Goal: Task Accomplishment & Management: Use online tool/utility

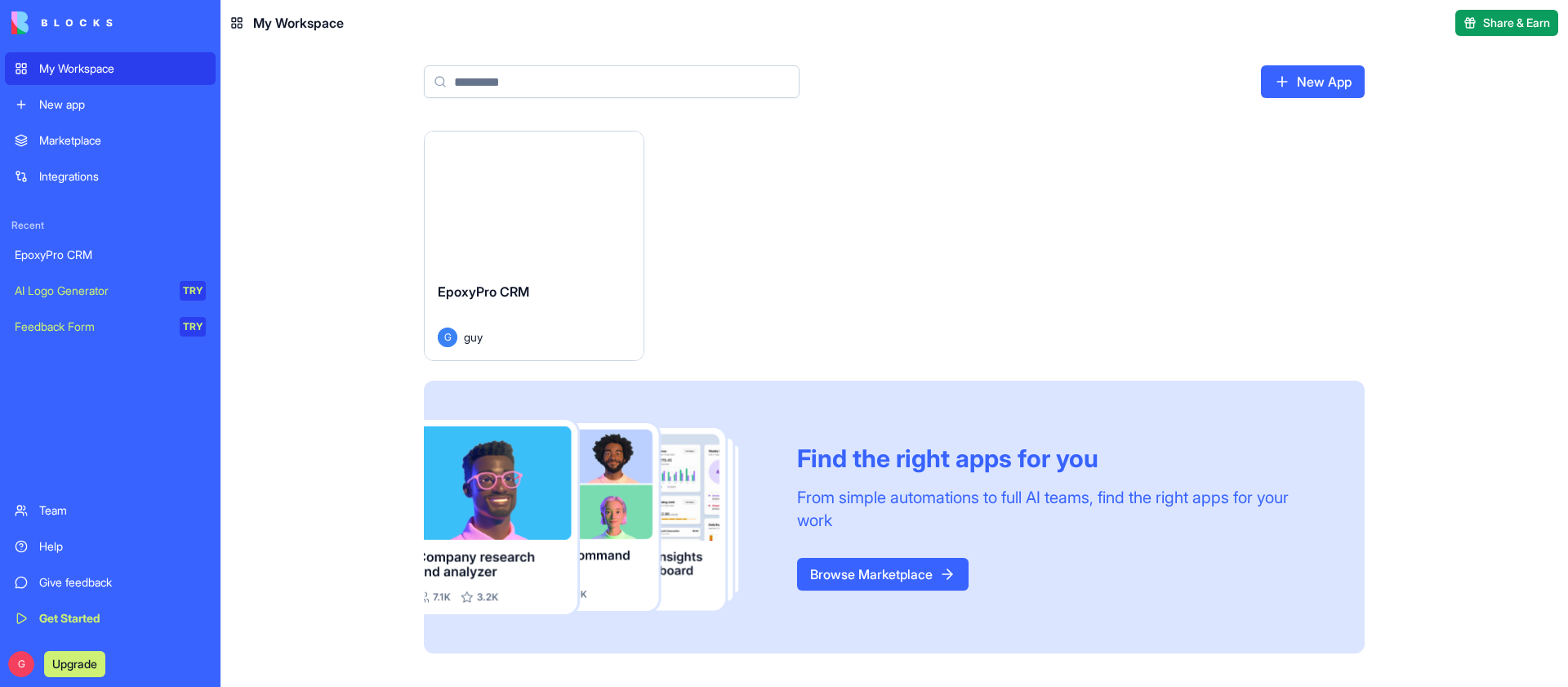
click at [516, 201] on button "Launch" at bounding box center [534, 200] width 122 height 33
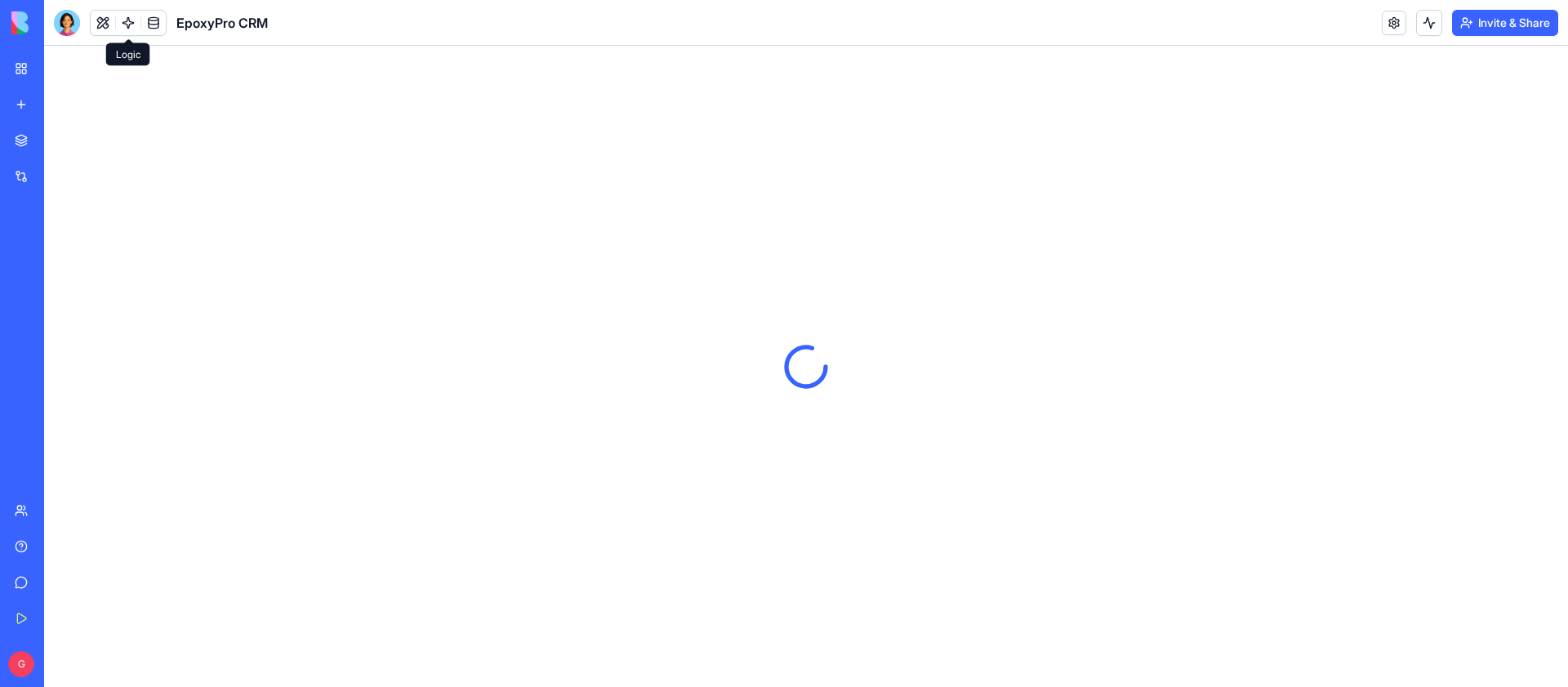
click at [130, 12] on link at bounding box center [128, 23] width 25 height 25
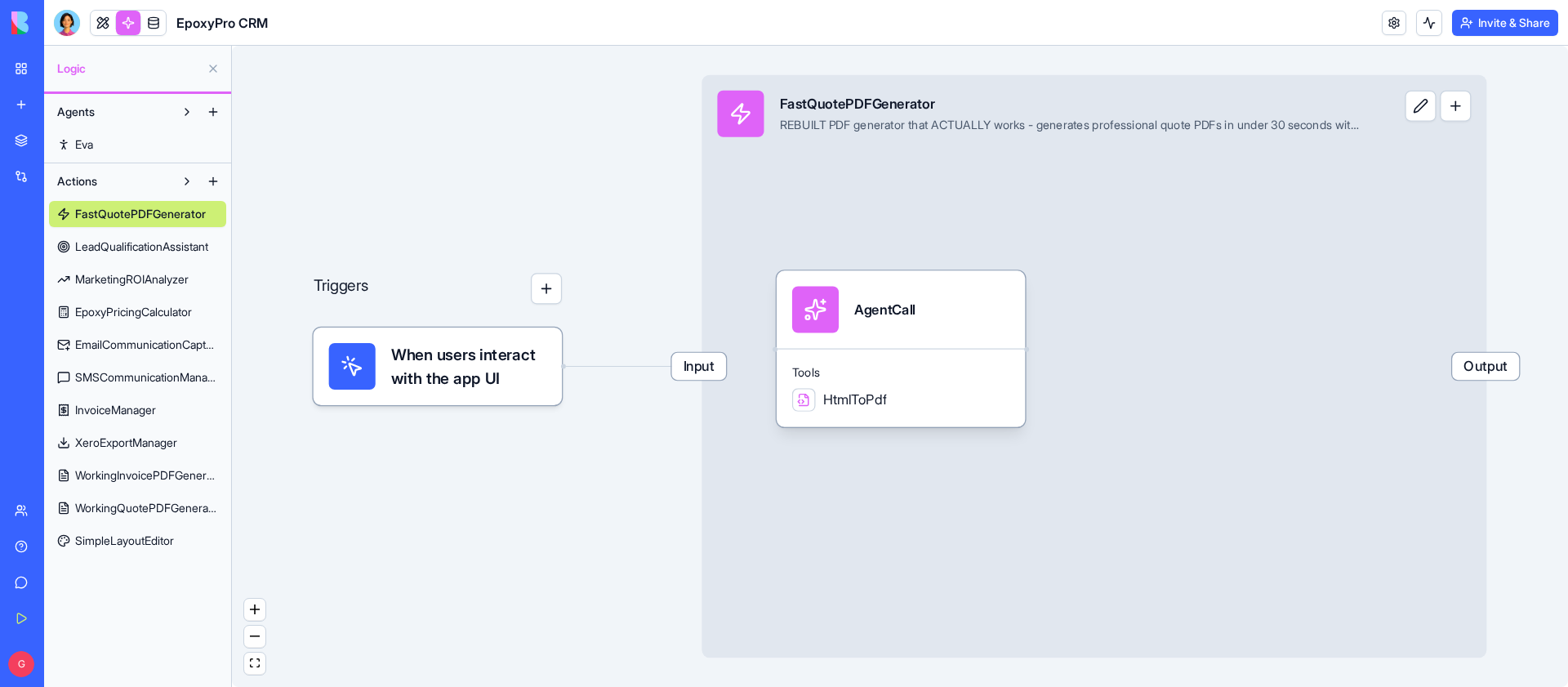
click at [159, 244] on span "LeadQualificationAssistant" at bounding box center [142, 246] width 133 height 16
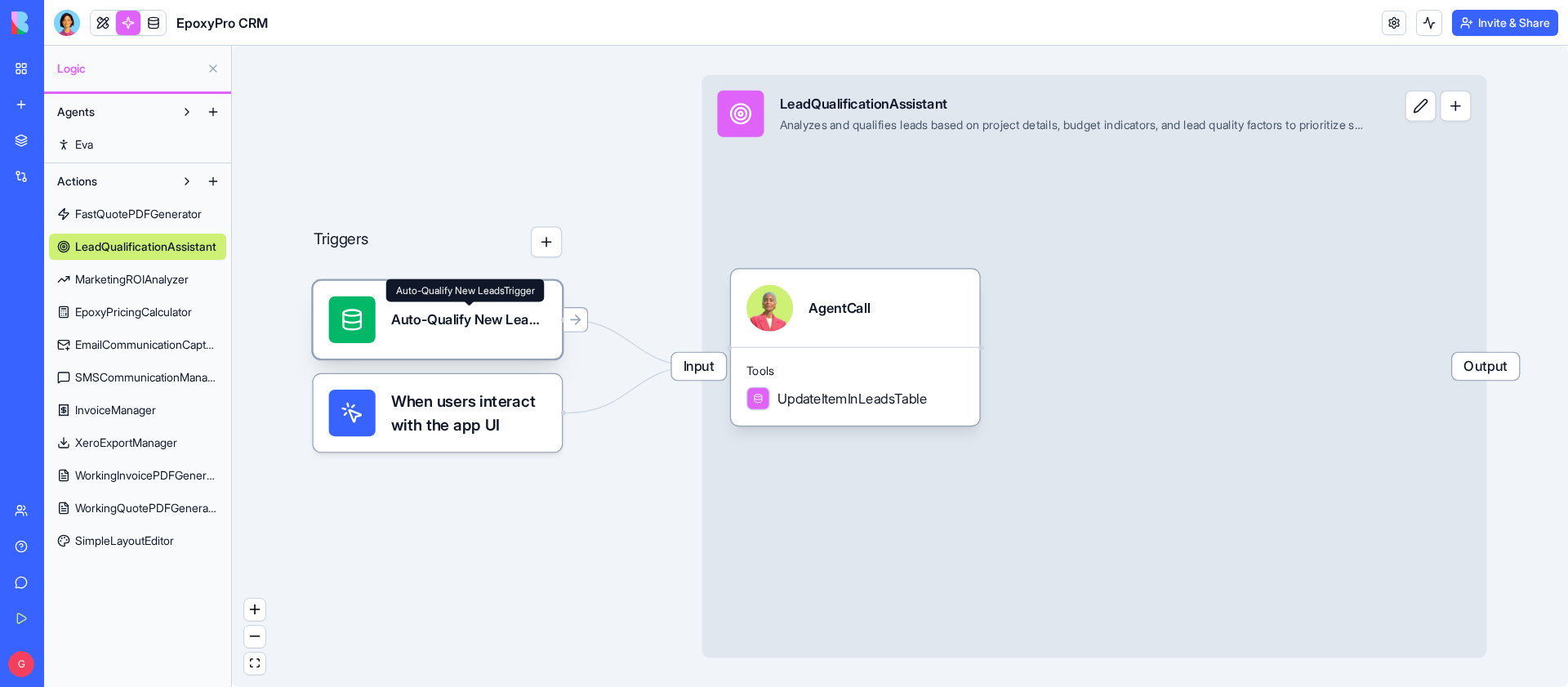
click at [424, 319] on div "Auto-Qualify New LeadsTrigger" at bounding box center [469, 320] width 155 height 20
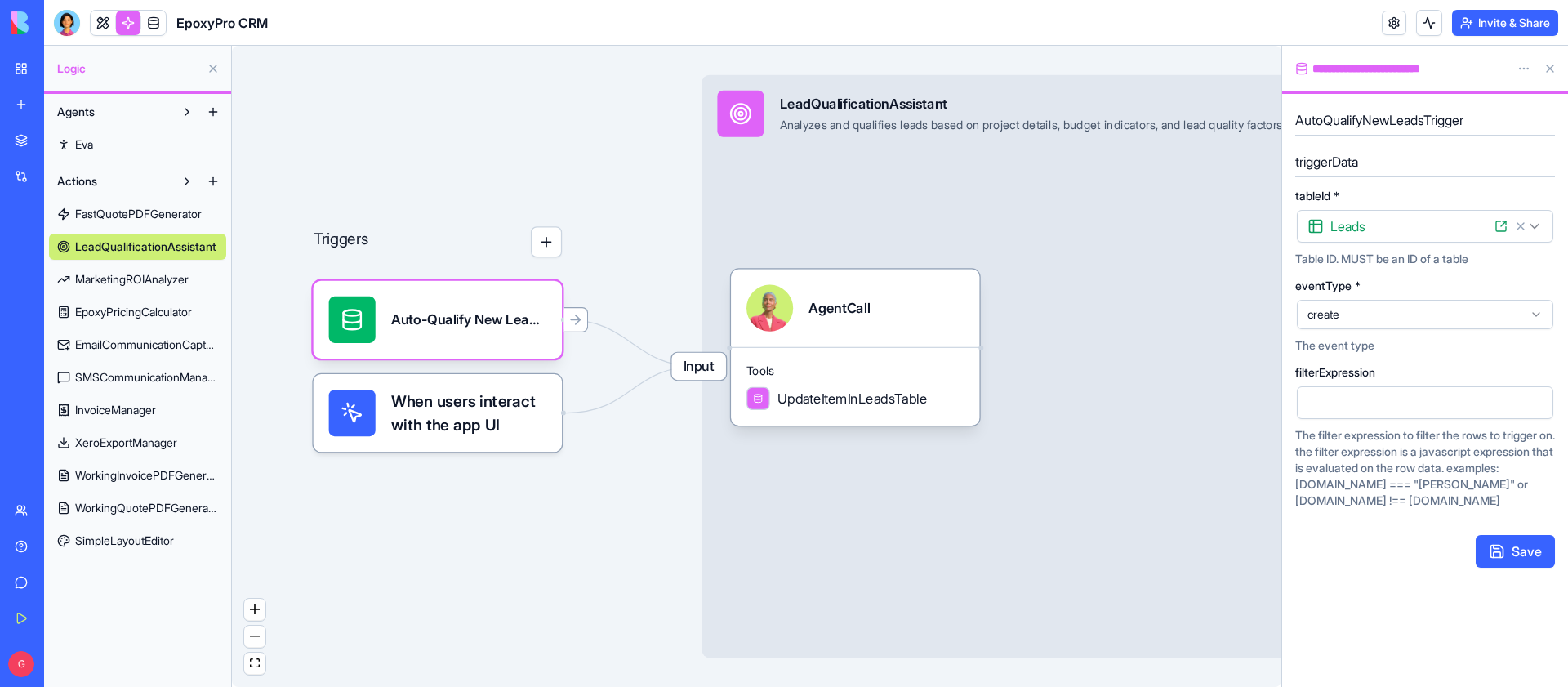
click at [439, 407] on span "When users interact with the app UI" at bounding box center [469, 413] width 155 height 47
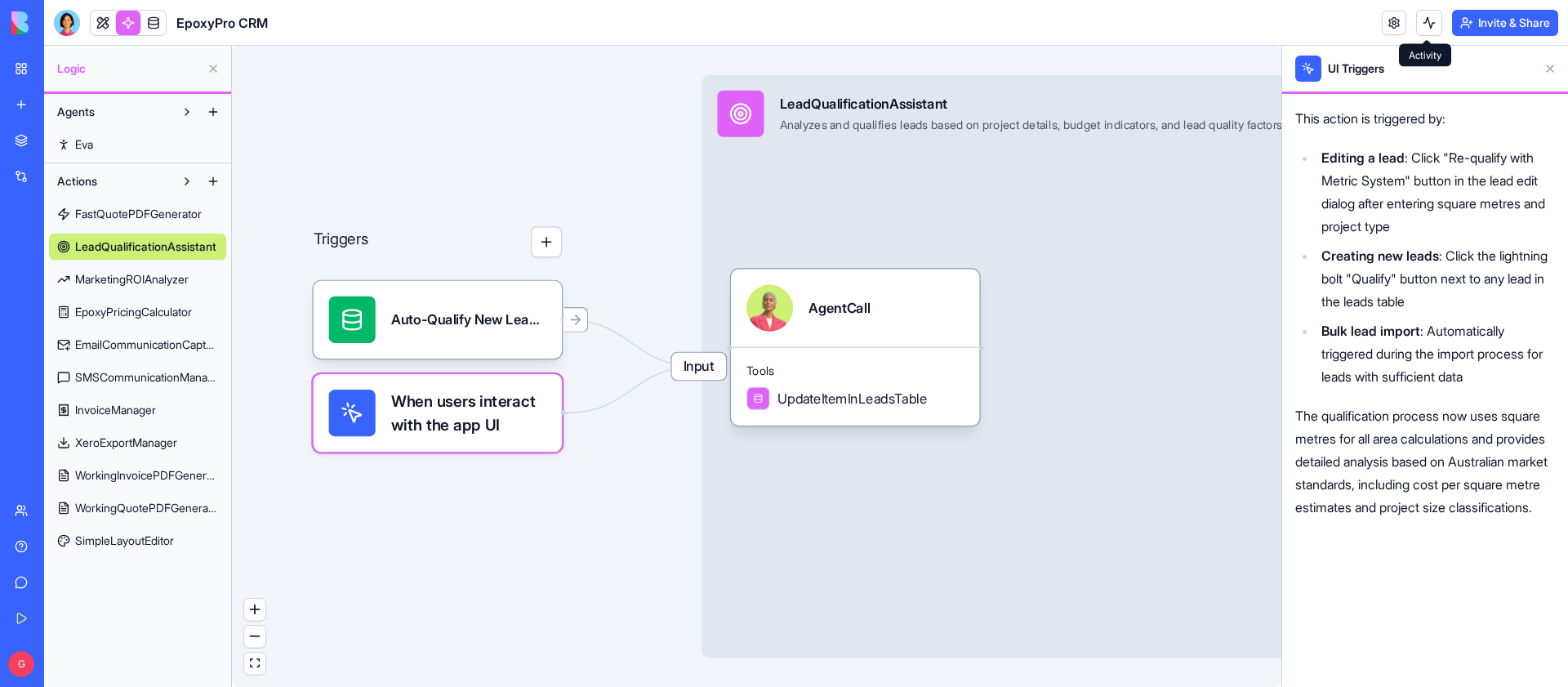
click at [1434, 21] on button at bounding box center [1429, 23] width 26 height 26
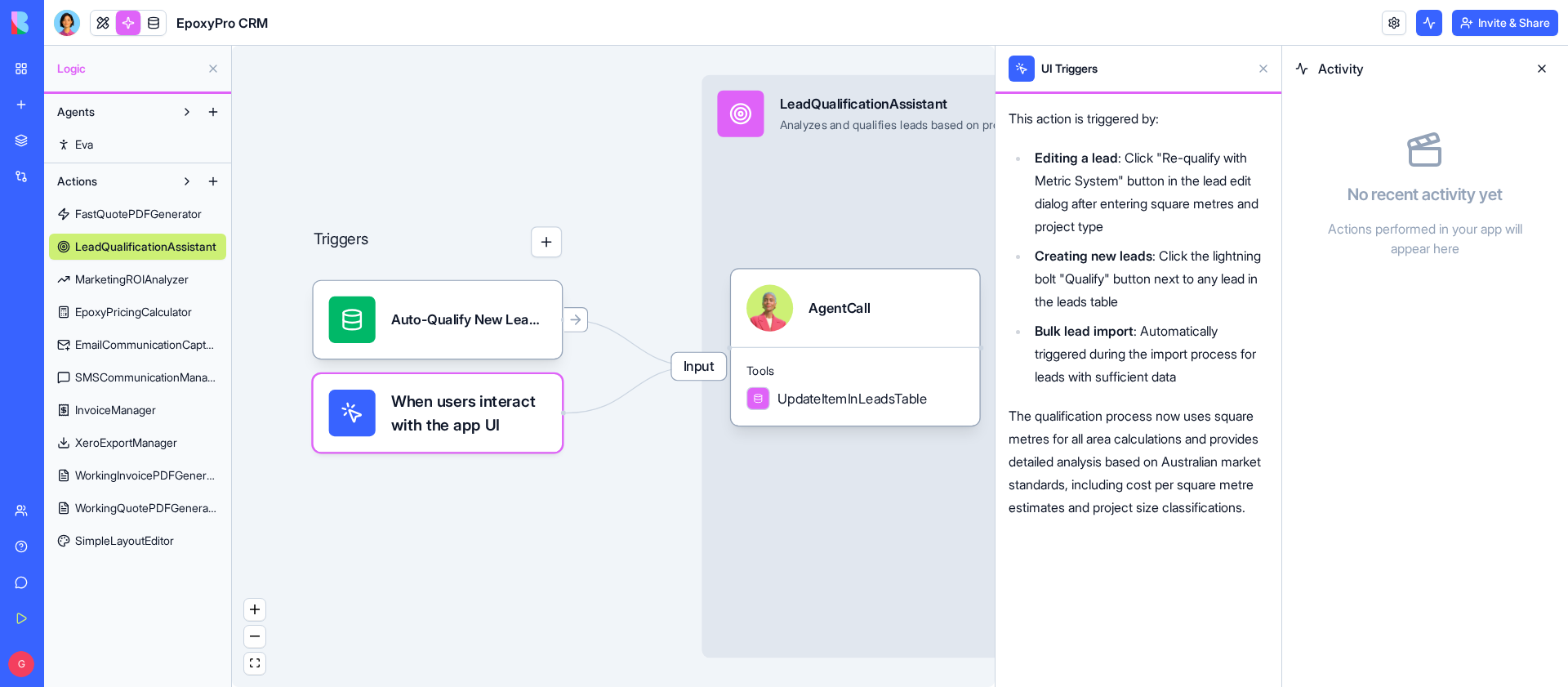
click at [1259, 66] on button at bounding box center [1263, 69] width 26 height 26
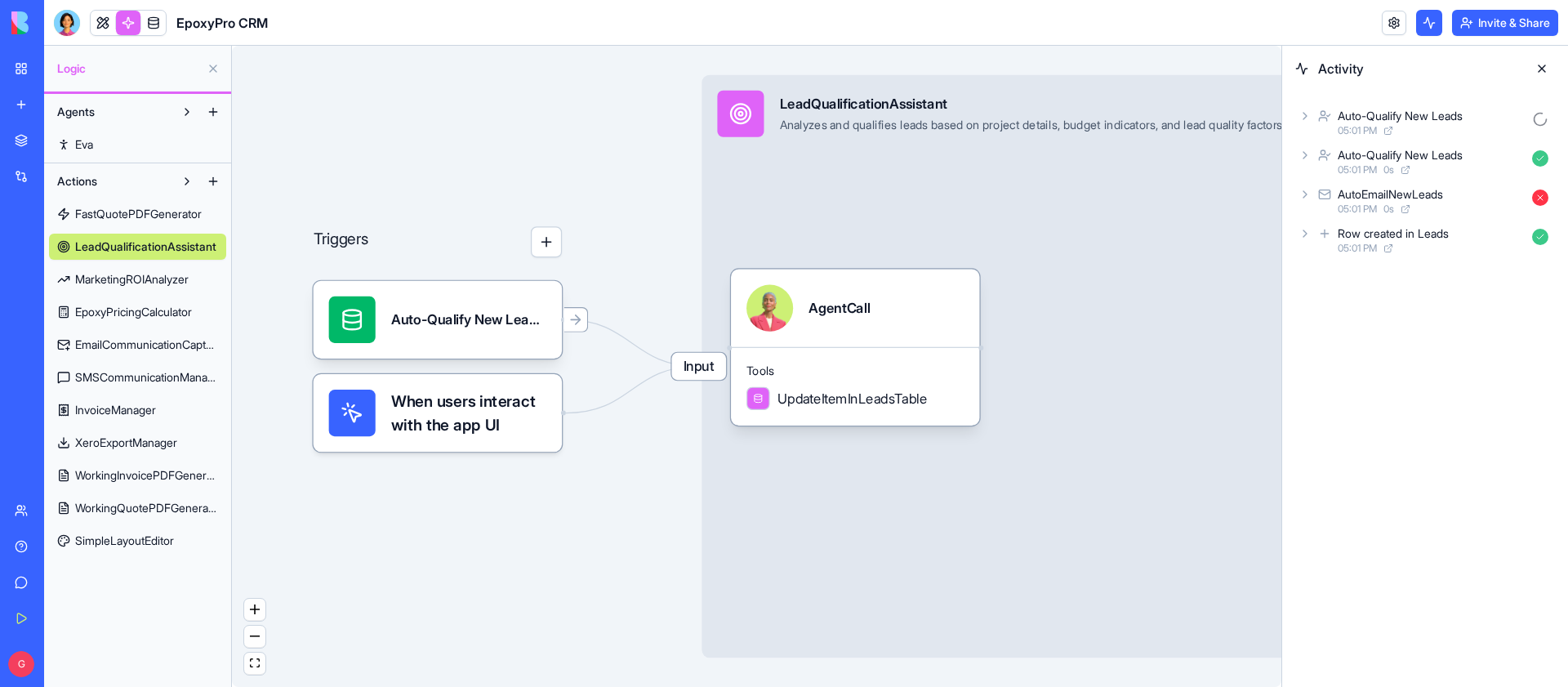
click at [1308, 117] on icon at bounding box center [1305, 116] width 13 height 13
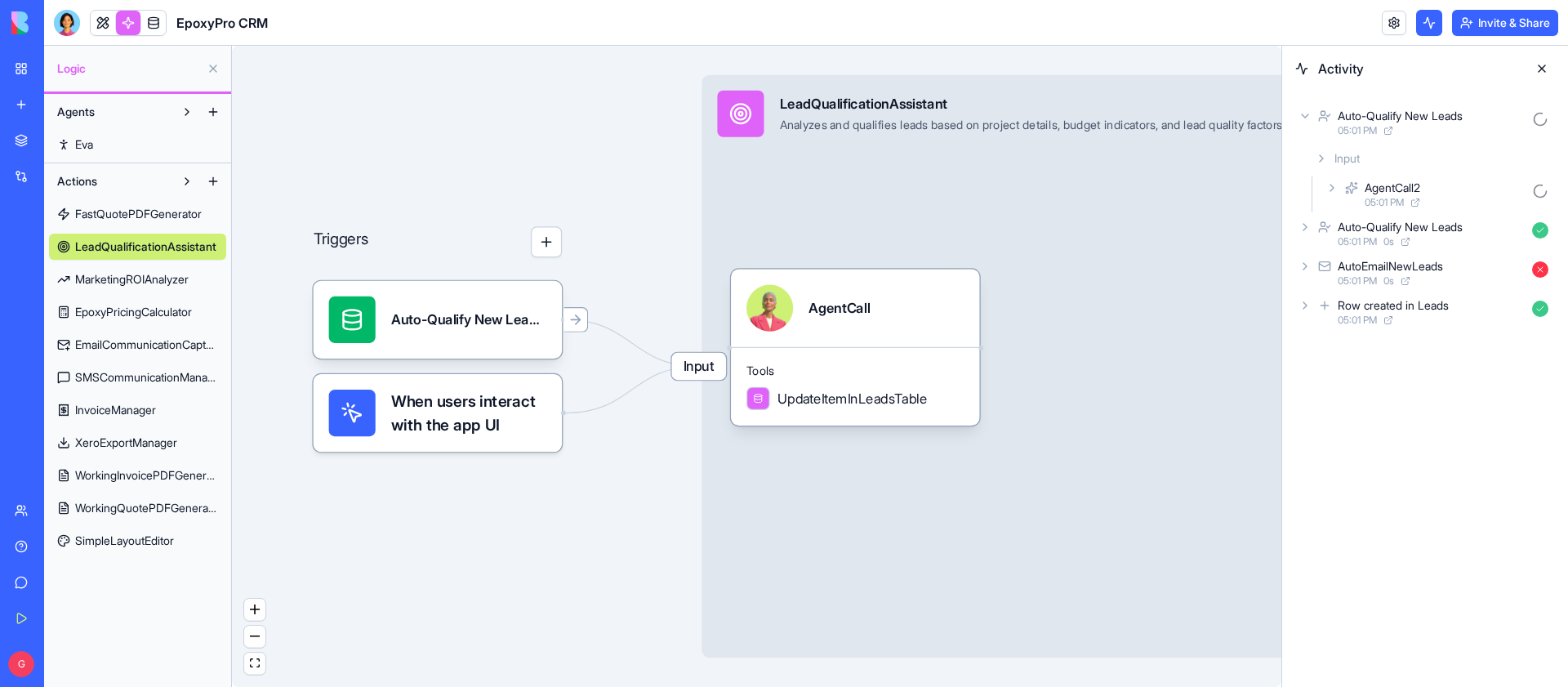
click at [1305, 223] on icon at bounding box center [1305, 227] width 13 height 13
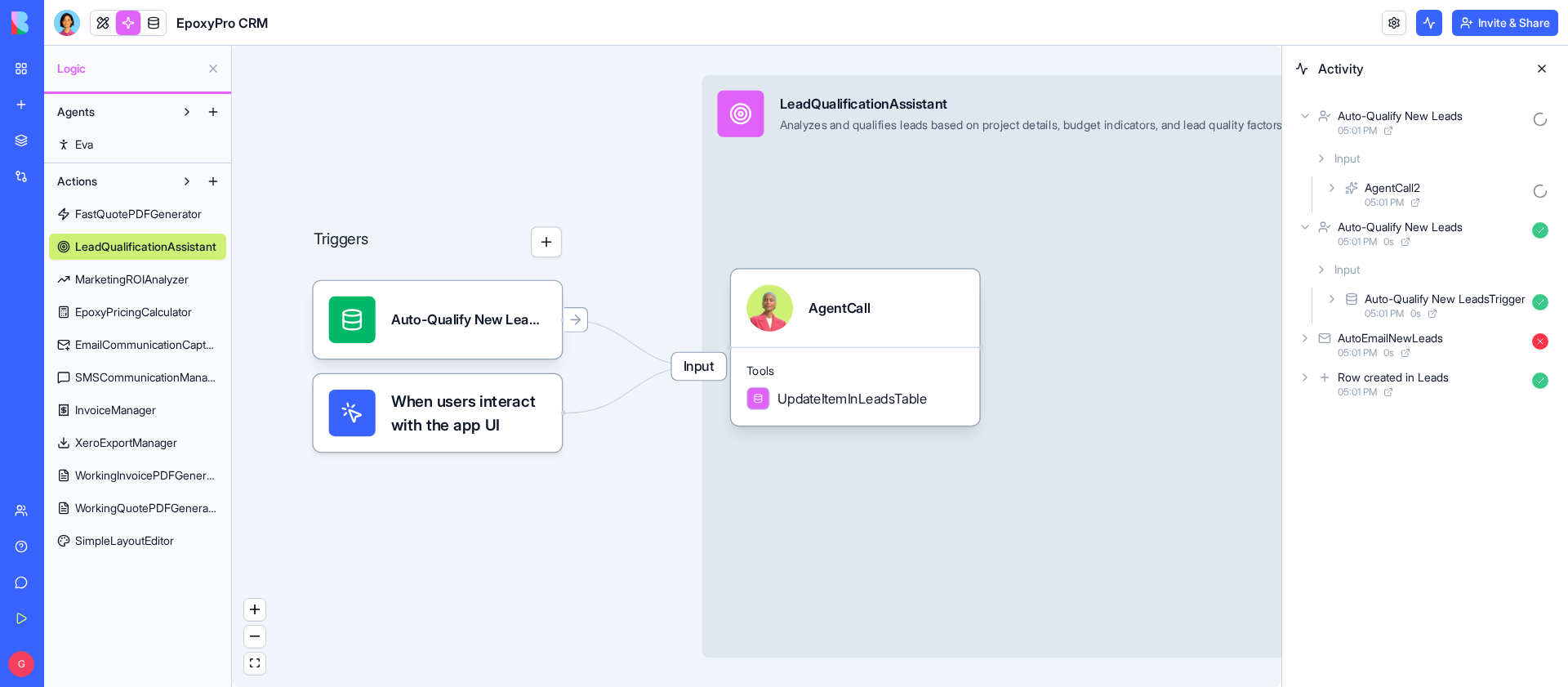
click at [1334, 293] on icon at bounding box center [1332, 299] width 13 height 13
click at [1301, 222] on icon at bounding box center [1305, 227] width 13 height 13
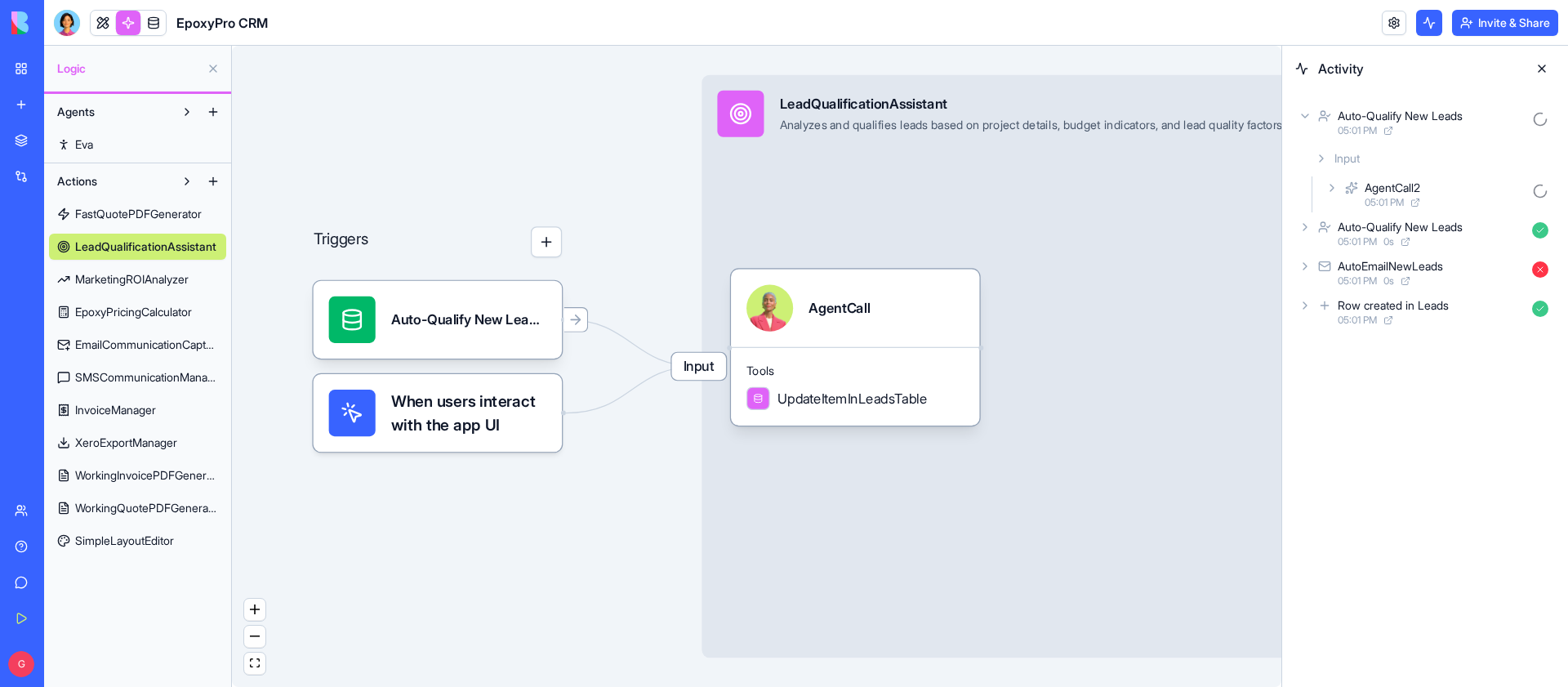
click at [150, 212] on span "FastQuotePDFGenerator" at bounding box center [139, 214] width 126 height 16
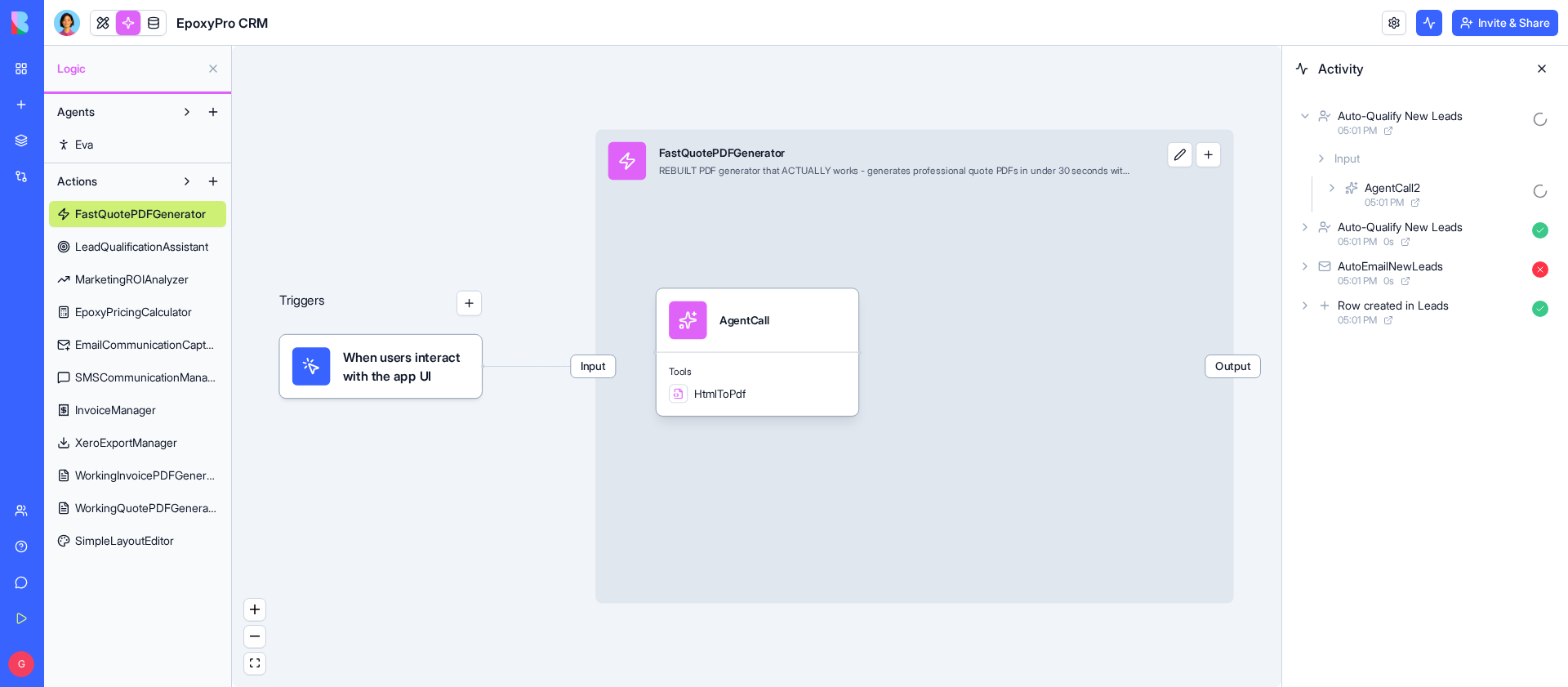
click at [131, 245] on span "LeadQualificationAssistant" at bounding box center [142, 246] width 133 height 16
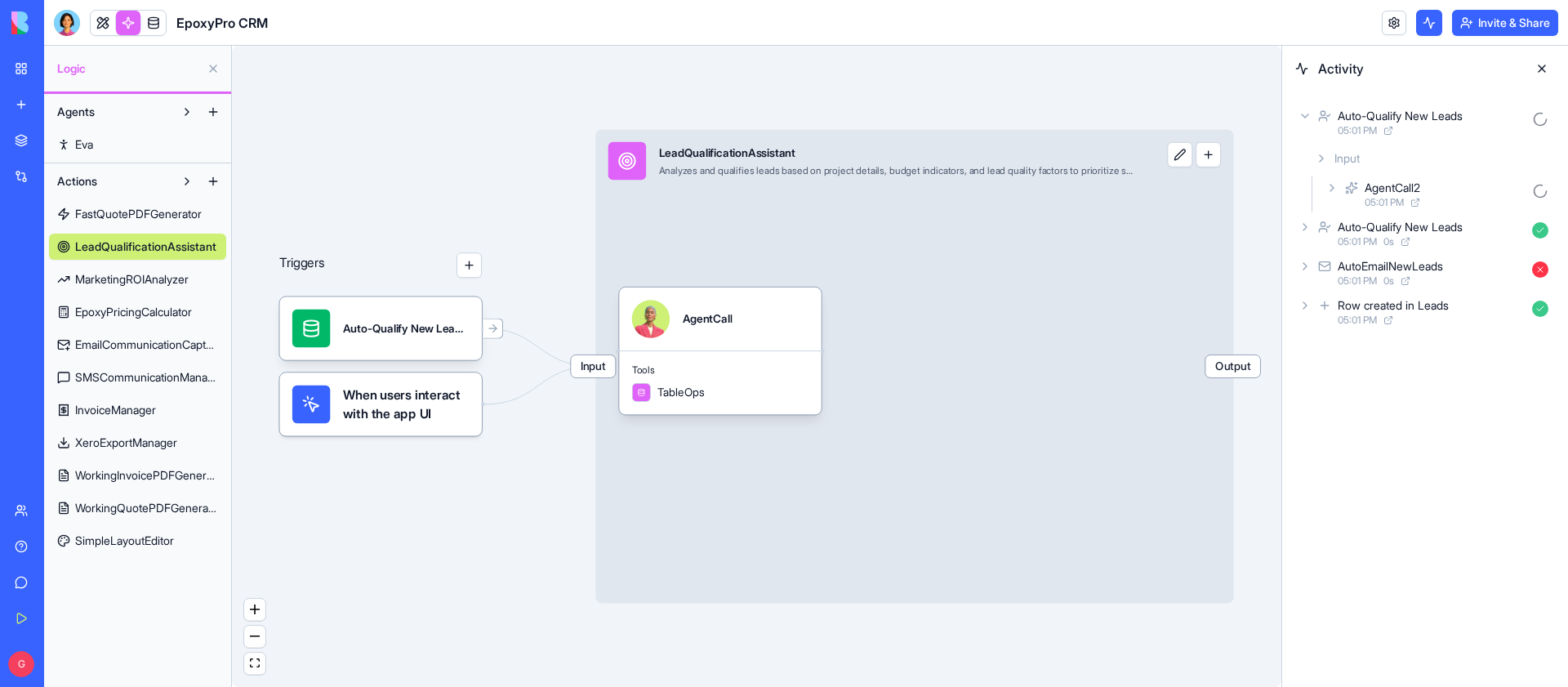
click at [131, 277] on span "MarketingROIAnalyzer" at bounding box center [132, 279] width 113 height 16
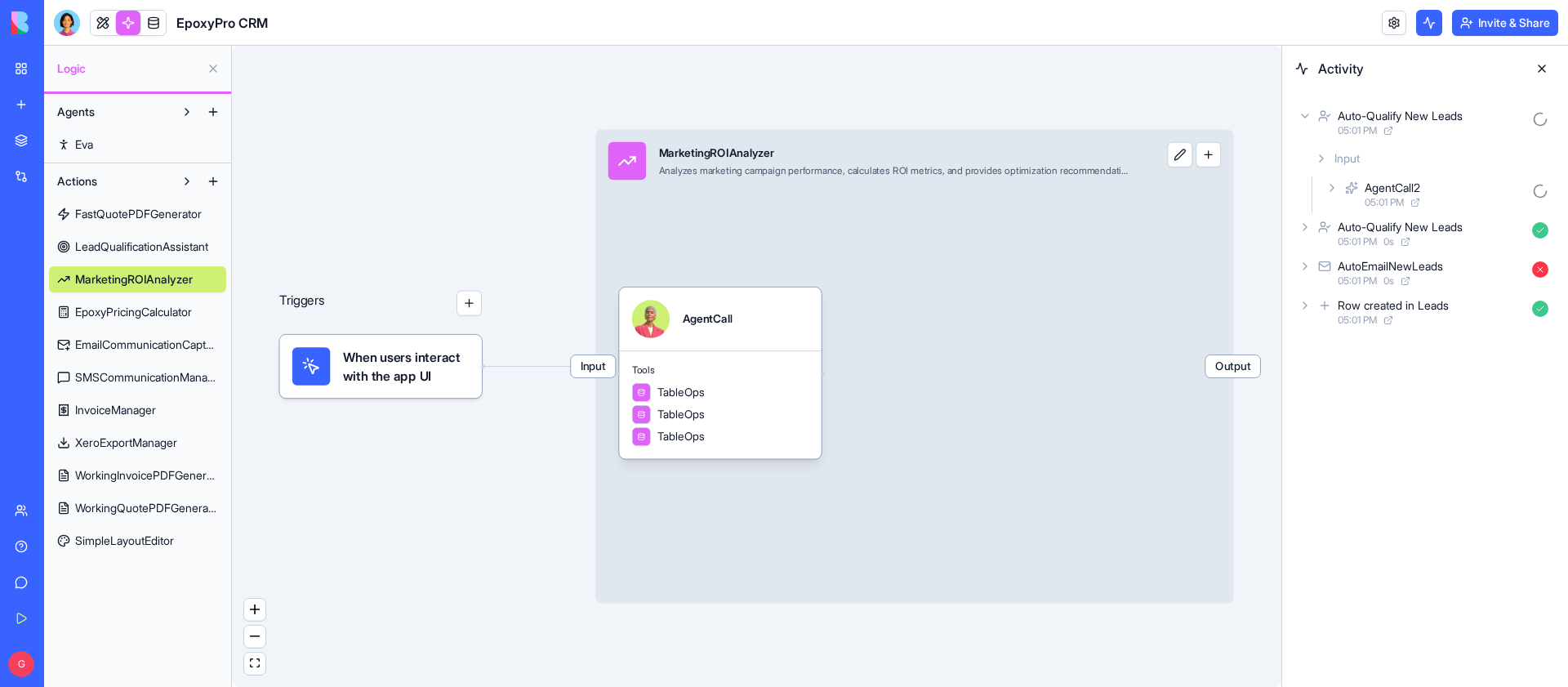
click at [131, 305] on span "EpoxyPricingCalculator" at bounding box center [134, 312] width 117 height 16
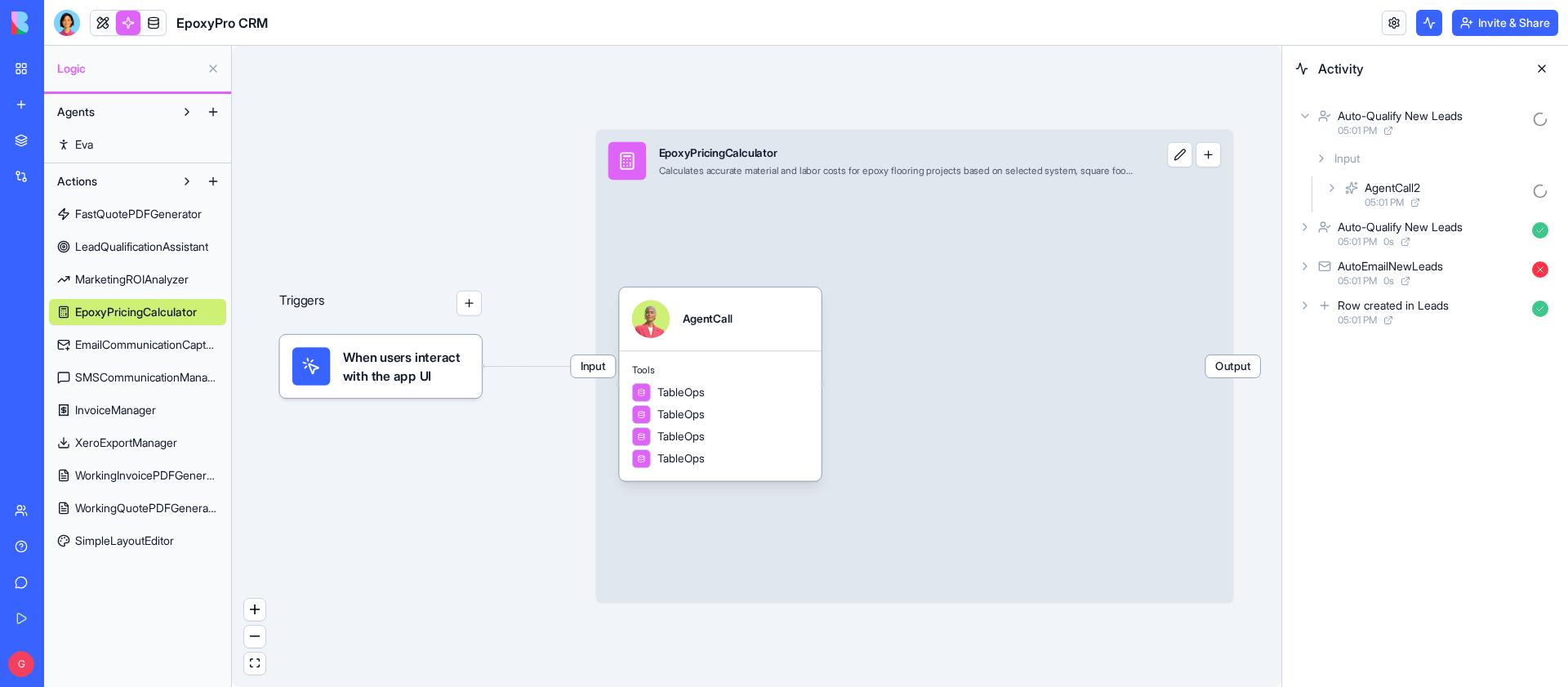
click at [130, 332] on link "EmailCommunicationCapture" at bounding box center [138, 345] width 177 height 26
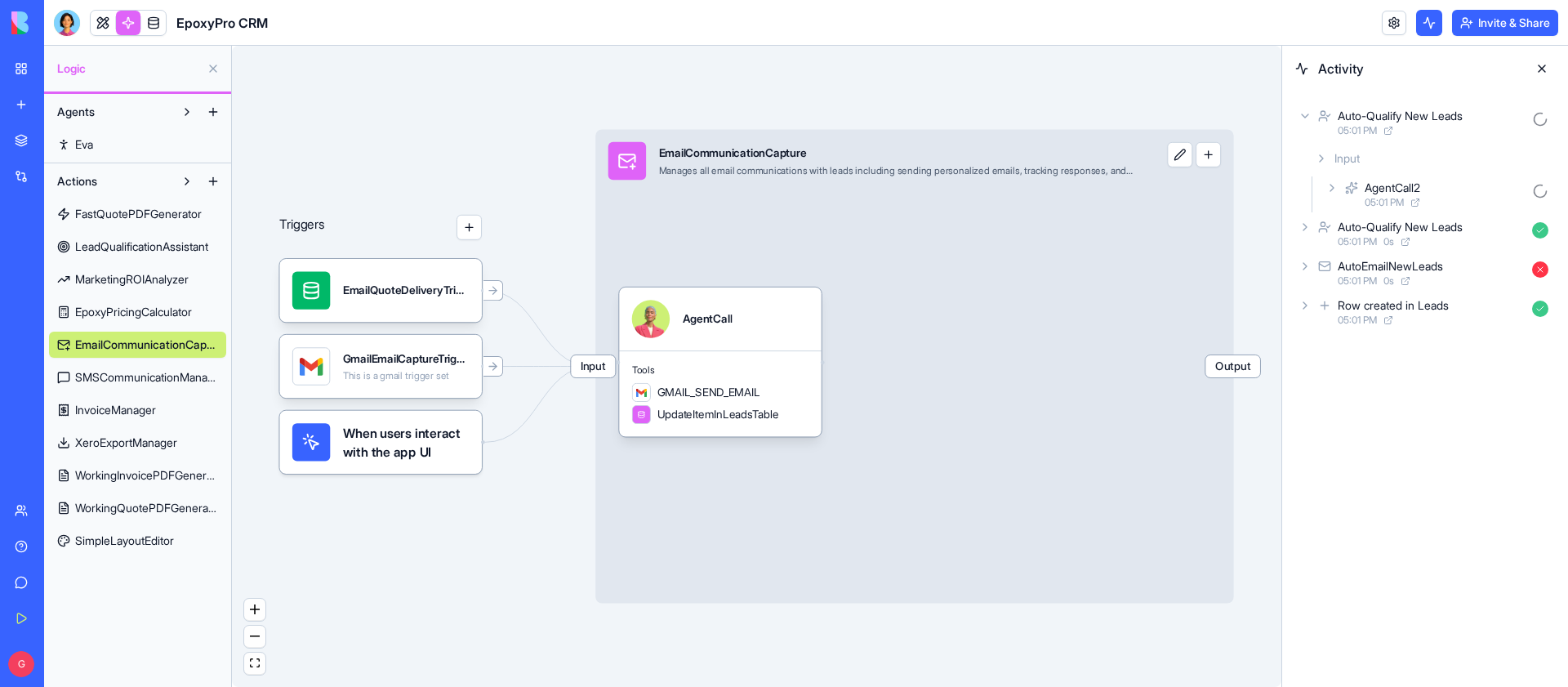
click at [146, 442] on span "XeroExportManager" at bounding box center [126, 442] width 102 height 16
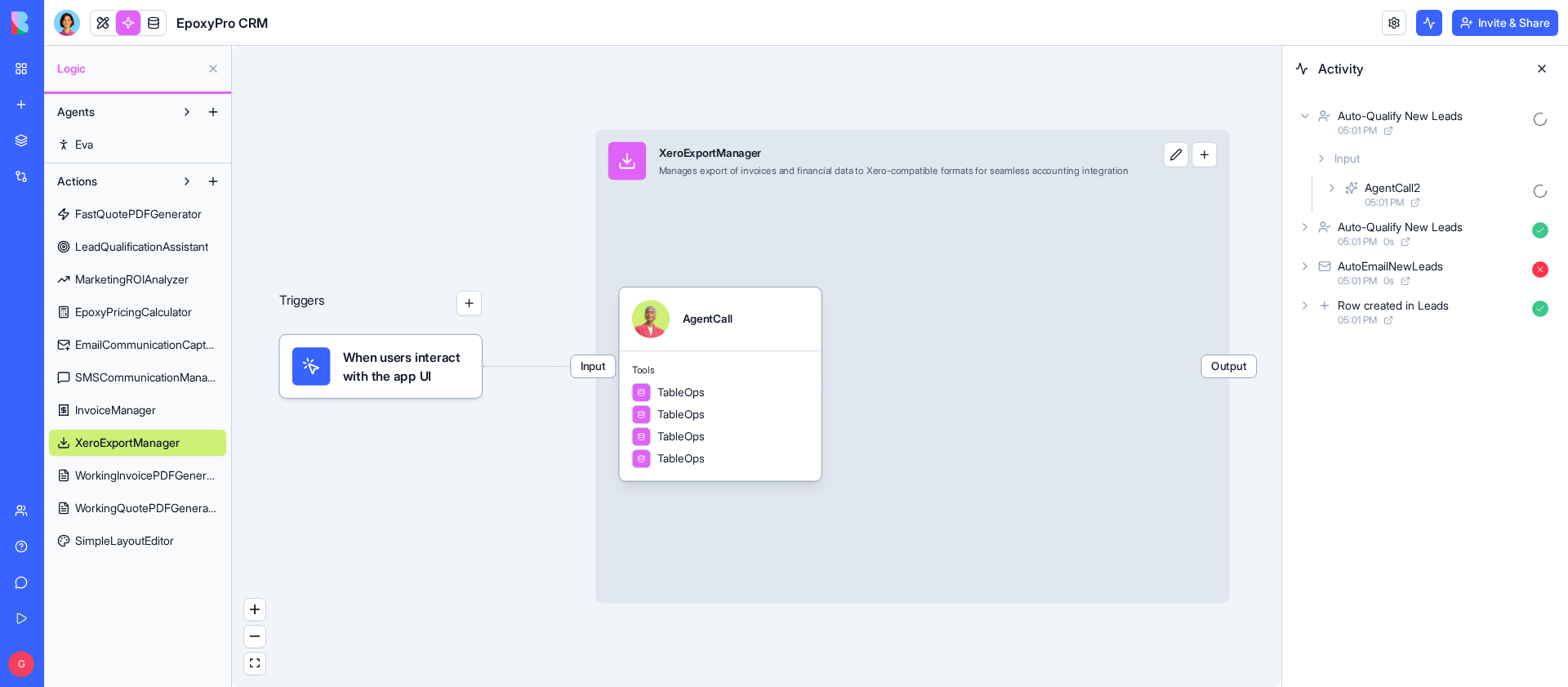
click at [143, 469] on span "WorkingInvoicePDFGenerator" at bounding box center [147, 475] width 143 height 16
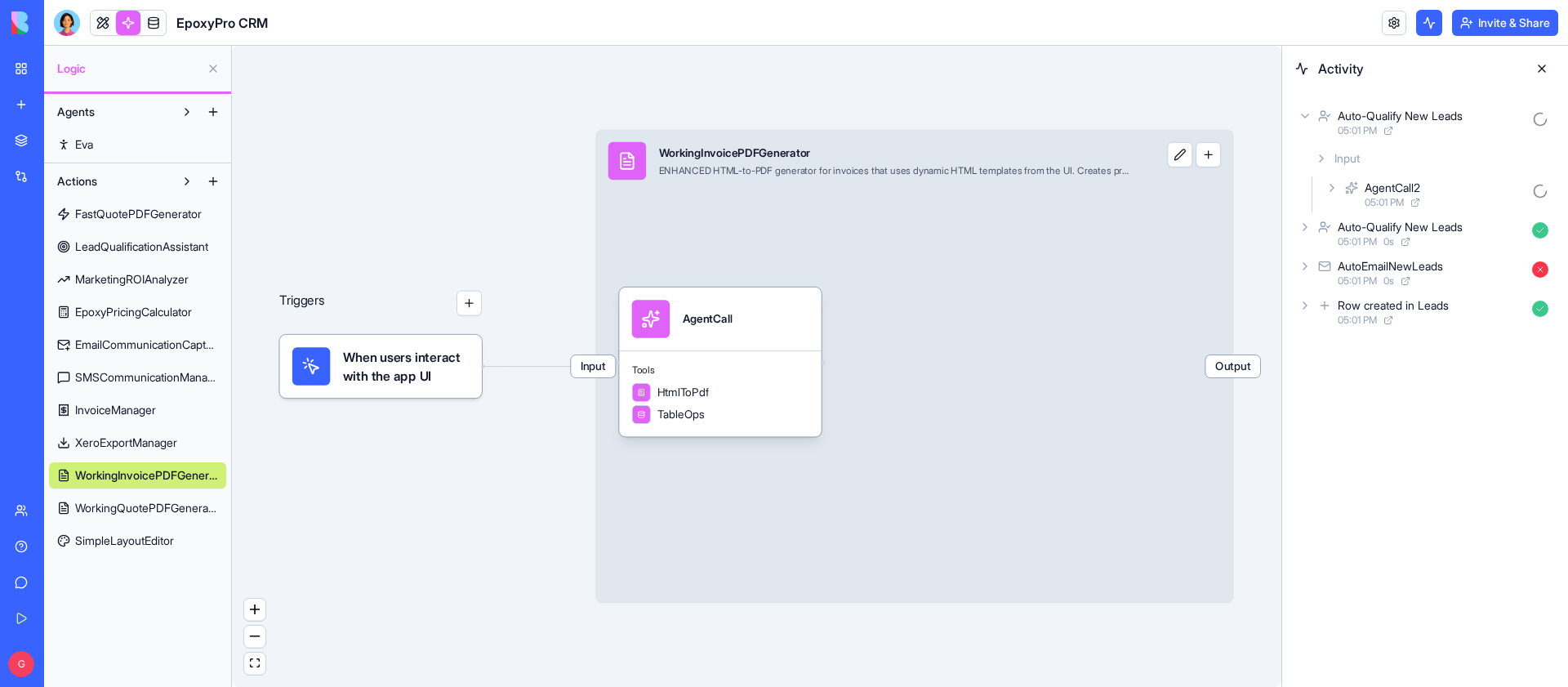
click at [140, 506] on span "WorkingQuotePDFGenerator" at bounding box center [147, 508] width 143 height 16
click at [135, 535] on span "SimpleLayoutEditor" at bounding box center [125, 541] width 99 height 16
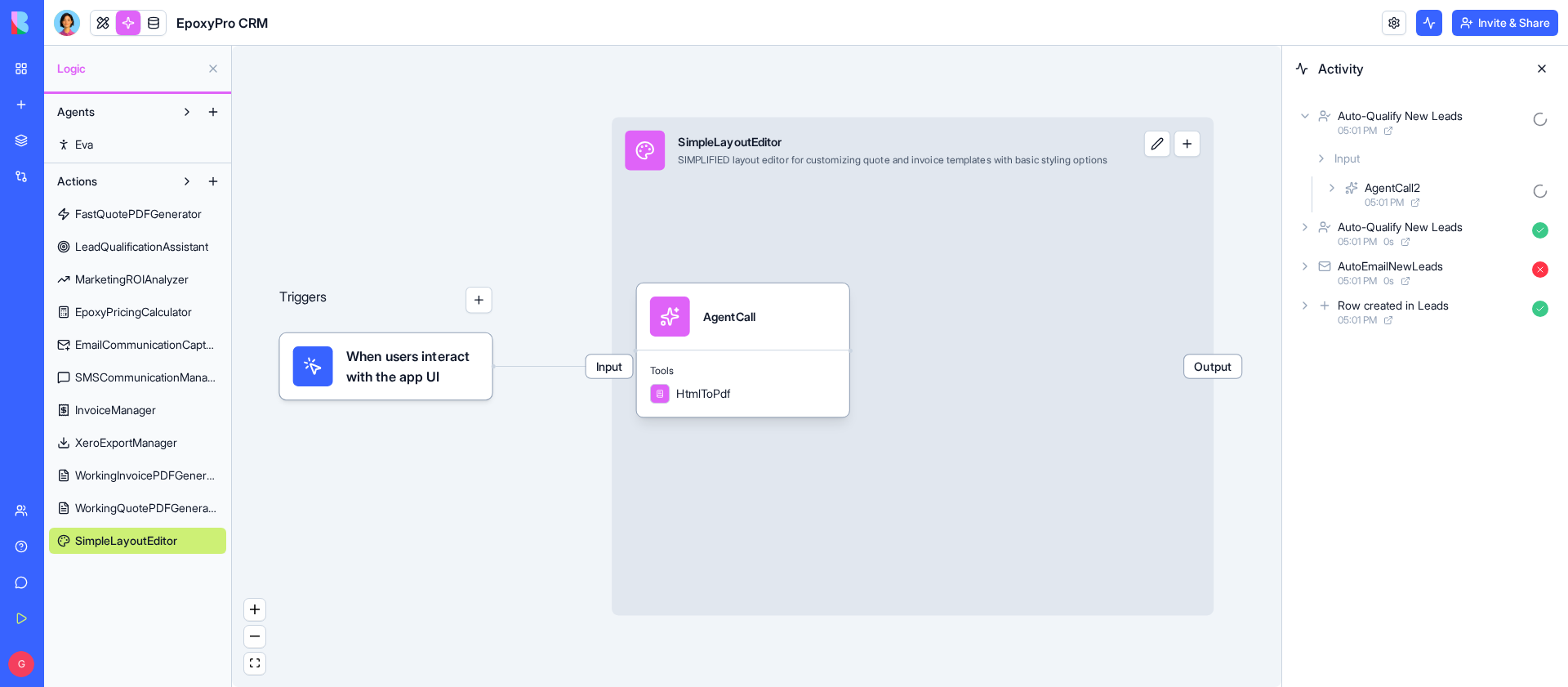
click at [1368, 265] on div "AutoEmailNewLeads" at bounding box center [1391, 266] width 105 height 16
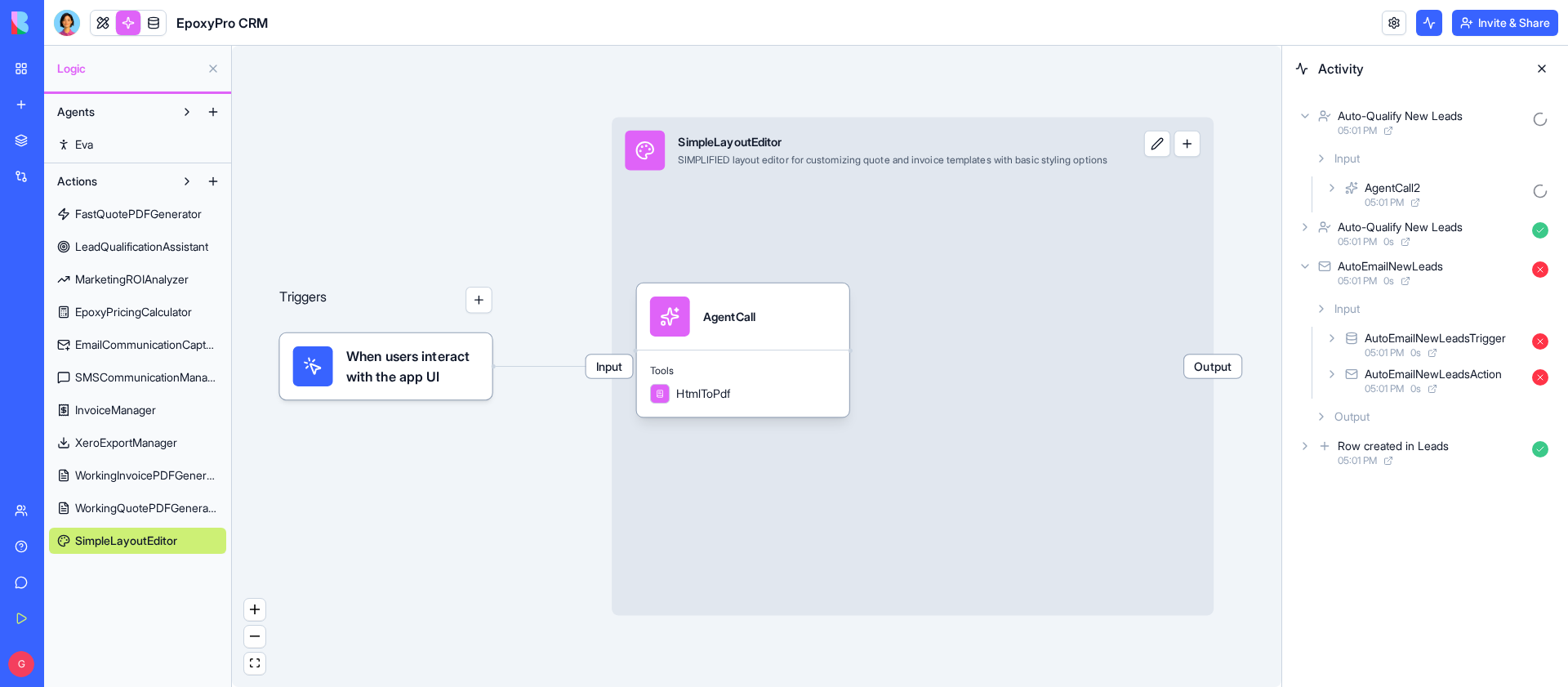
click at [1445, 334] on div "AutoEmailNewLeadsTrigger" at bounding box center [1435, 338] width 141 height 16
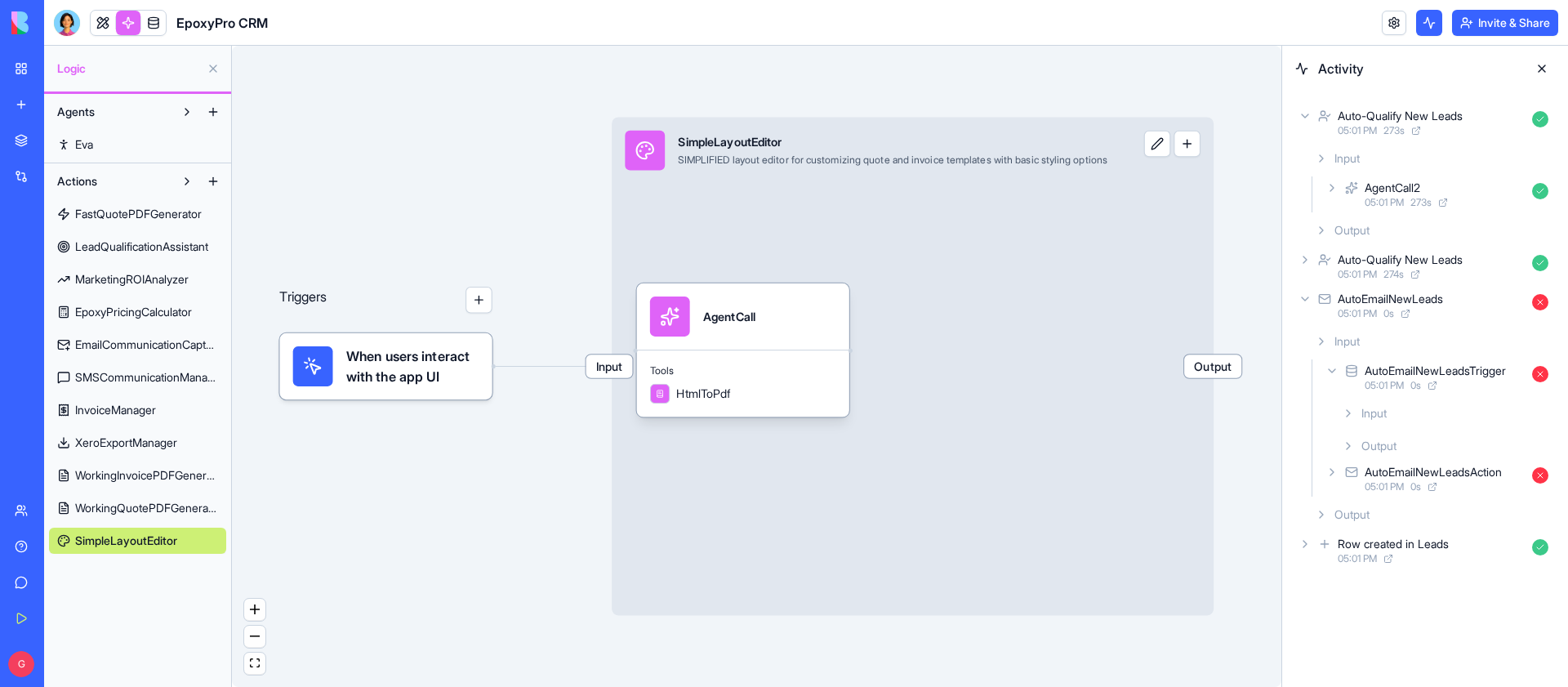
click at [1389, 26] on link at bounding box center [1394, 23] width 25 height 25
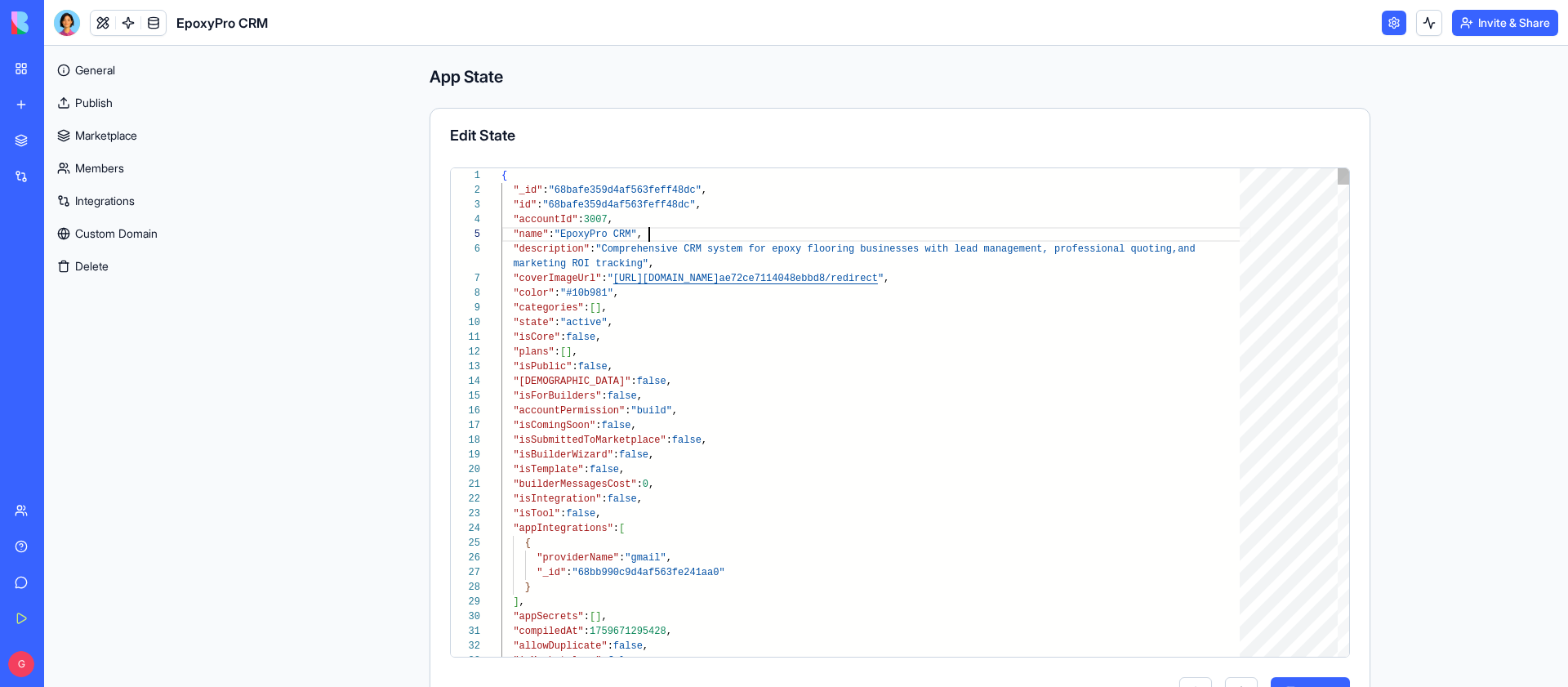
scroll to position [59, 0]
type textarea "**********"
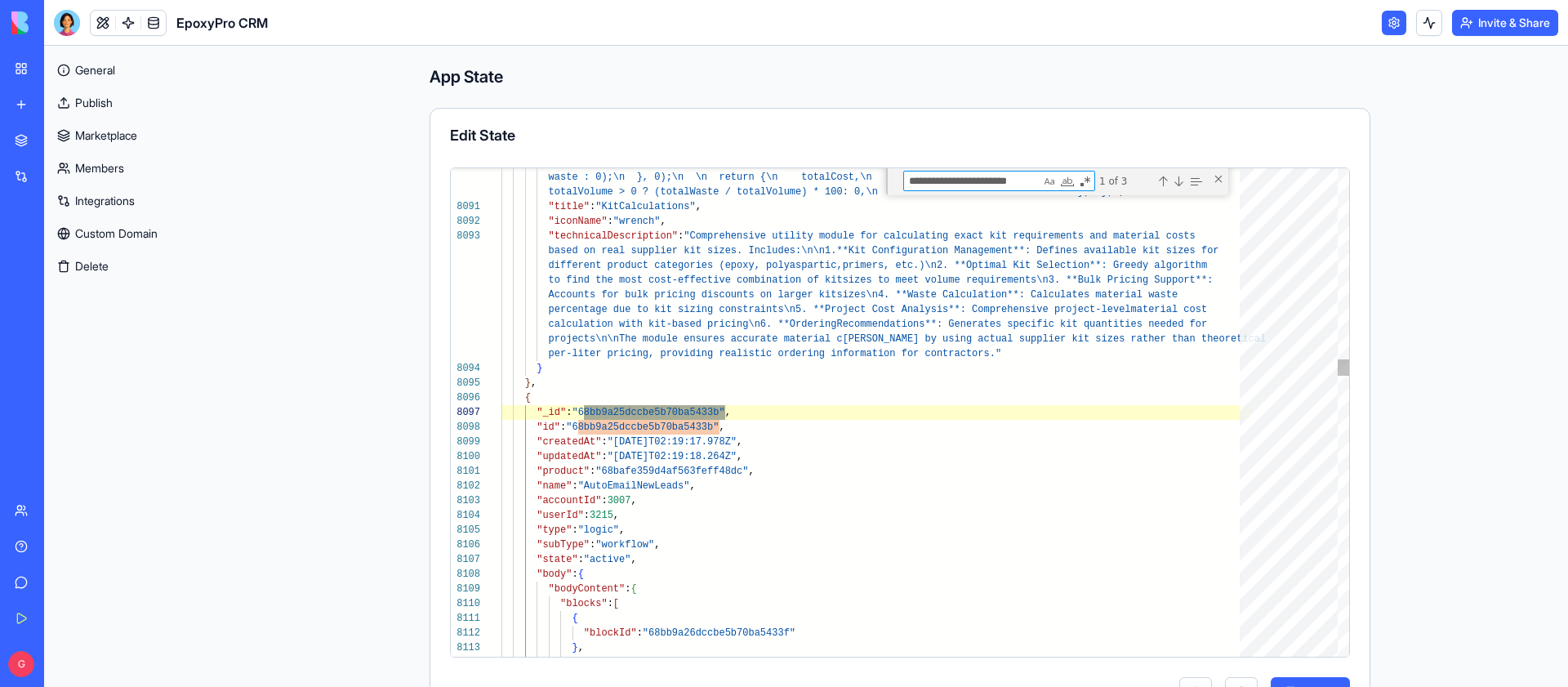
scroll to position [117, 0]
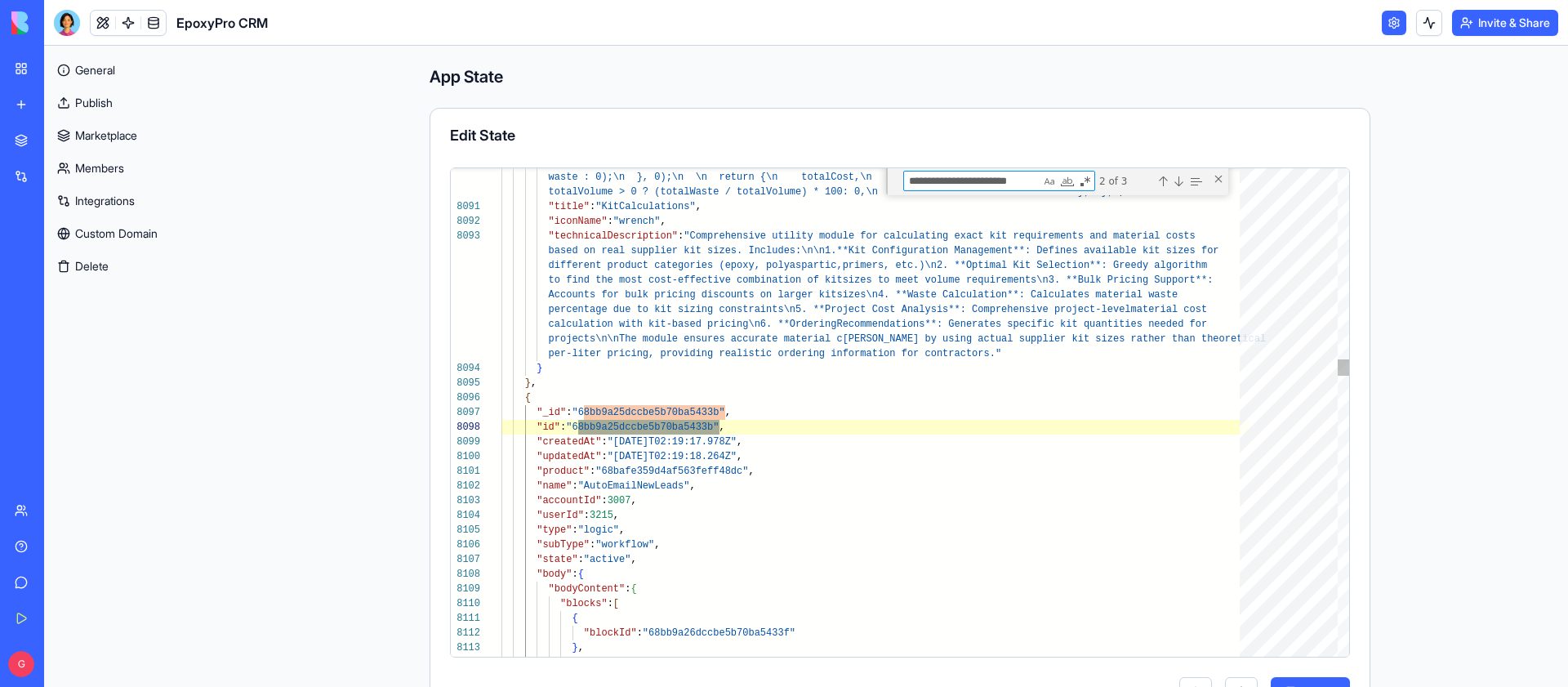
type textarea "**********"
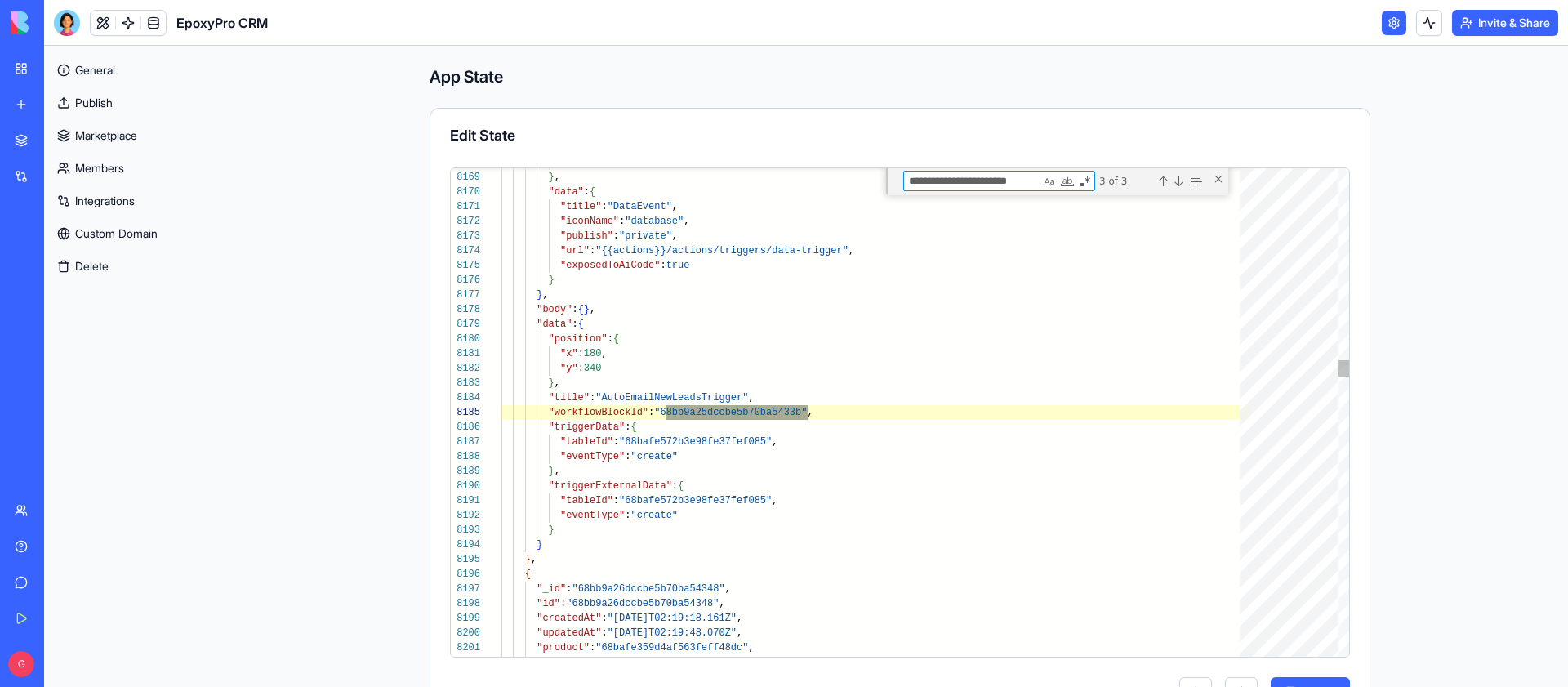
scroll to position [147, 0]
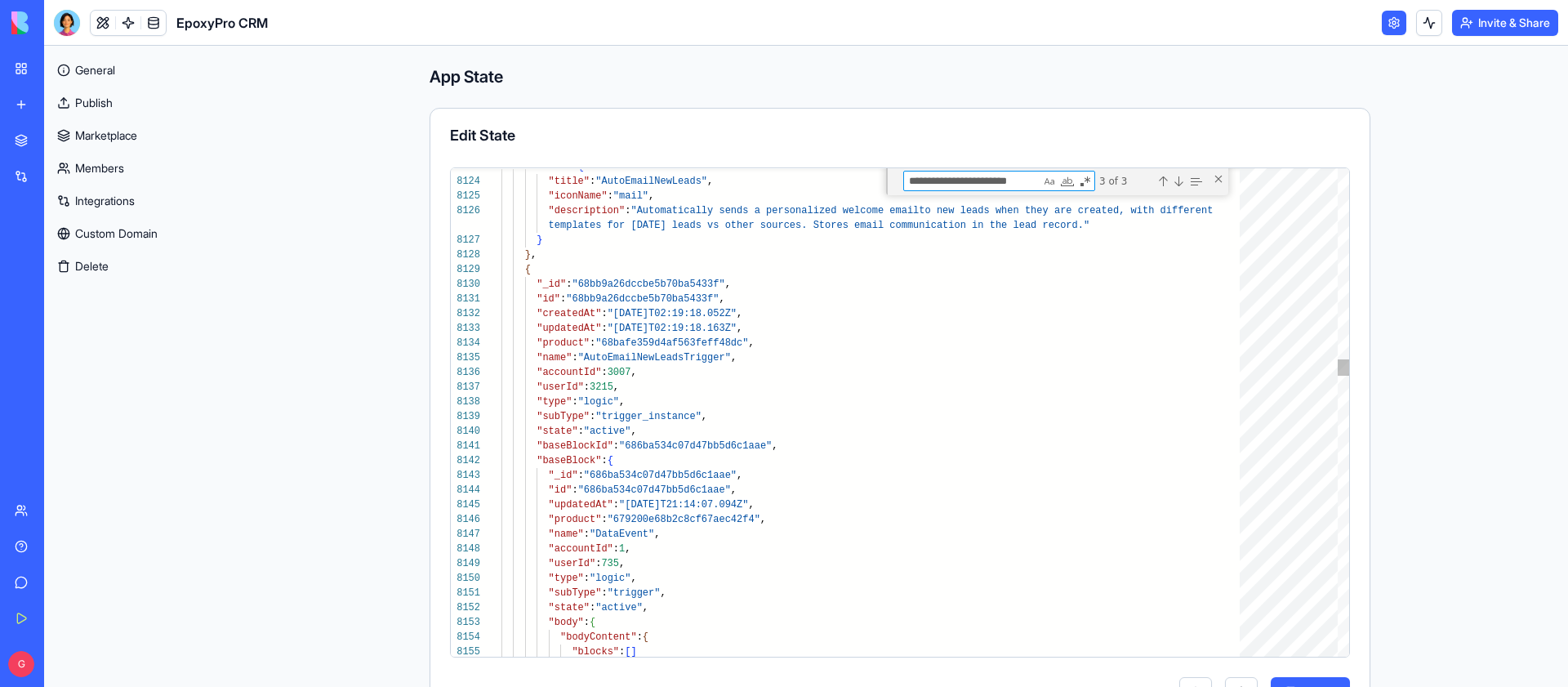
type textarea "**********"
click at [129, 24] on link at bounding box center [128, 23] width 25 height 25
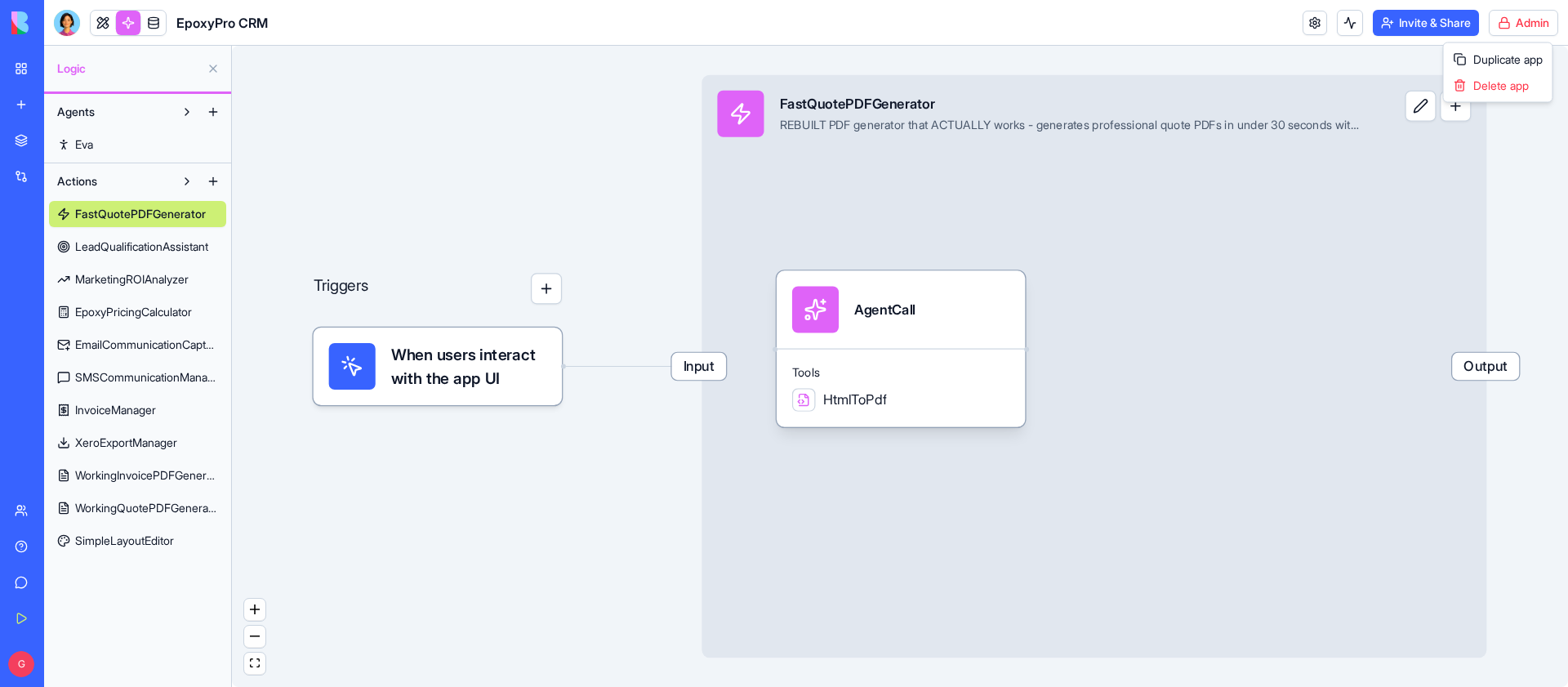
click at [1539, 25] on html "My Workspace New app Marketplace Integrations Recent EpoxyPro CRM AI Logo Gener…" at bounding box center [784, 343] width 1568 height 687
click at [1534, 26] on html "My Workspace New app Marketplace Integrations Recent EpoxyPro CRM AI Logo Gener…" at bounding box center [784, 343] width 1568 height 687
click at [128, 541] on span "SimpleLayoutEditor" at bounding box center [125, 541] width 99 height 16
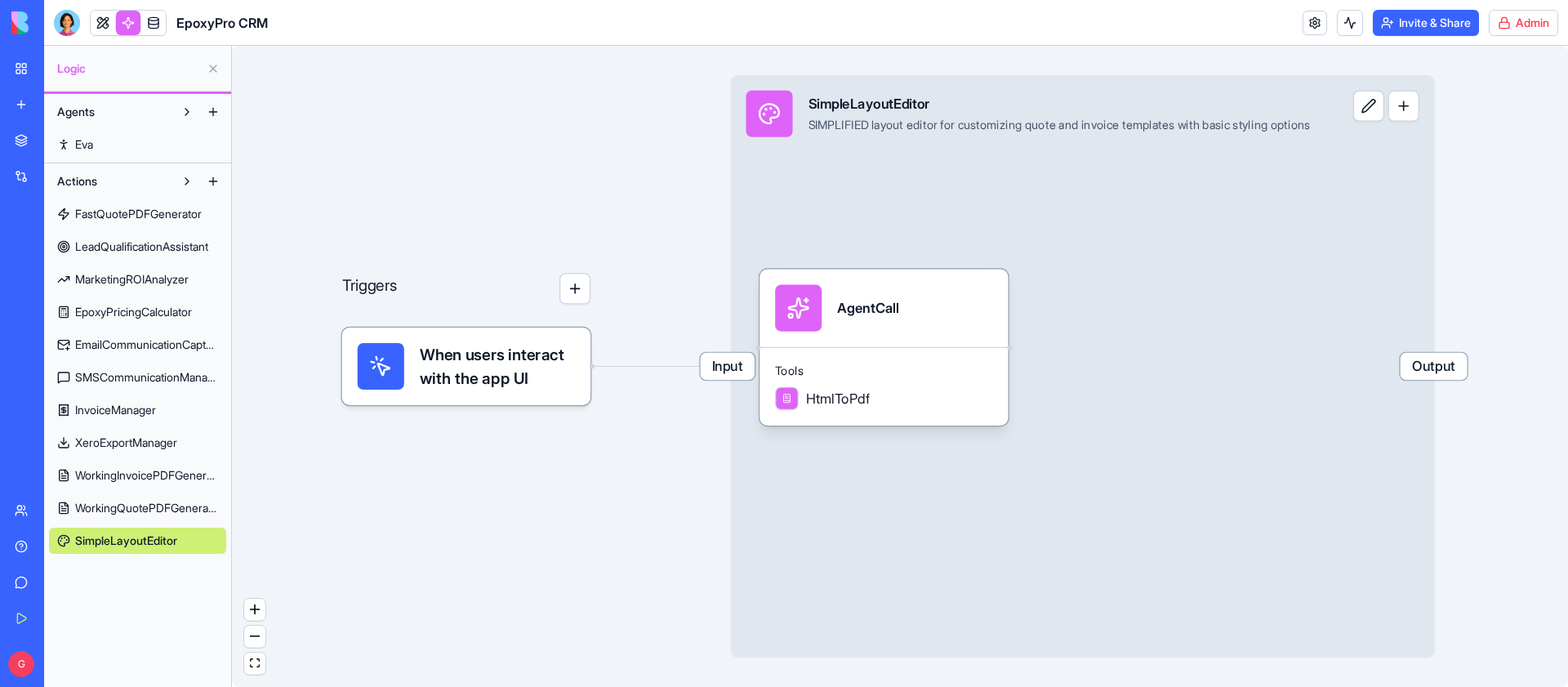
click at [135, 515] on span "WorkingQuotePDFGenerator" at bounding box center [147, 508] width 143 height 16
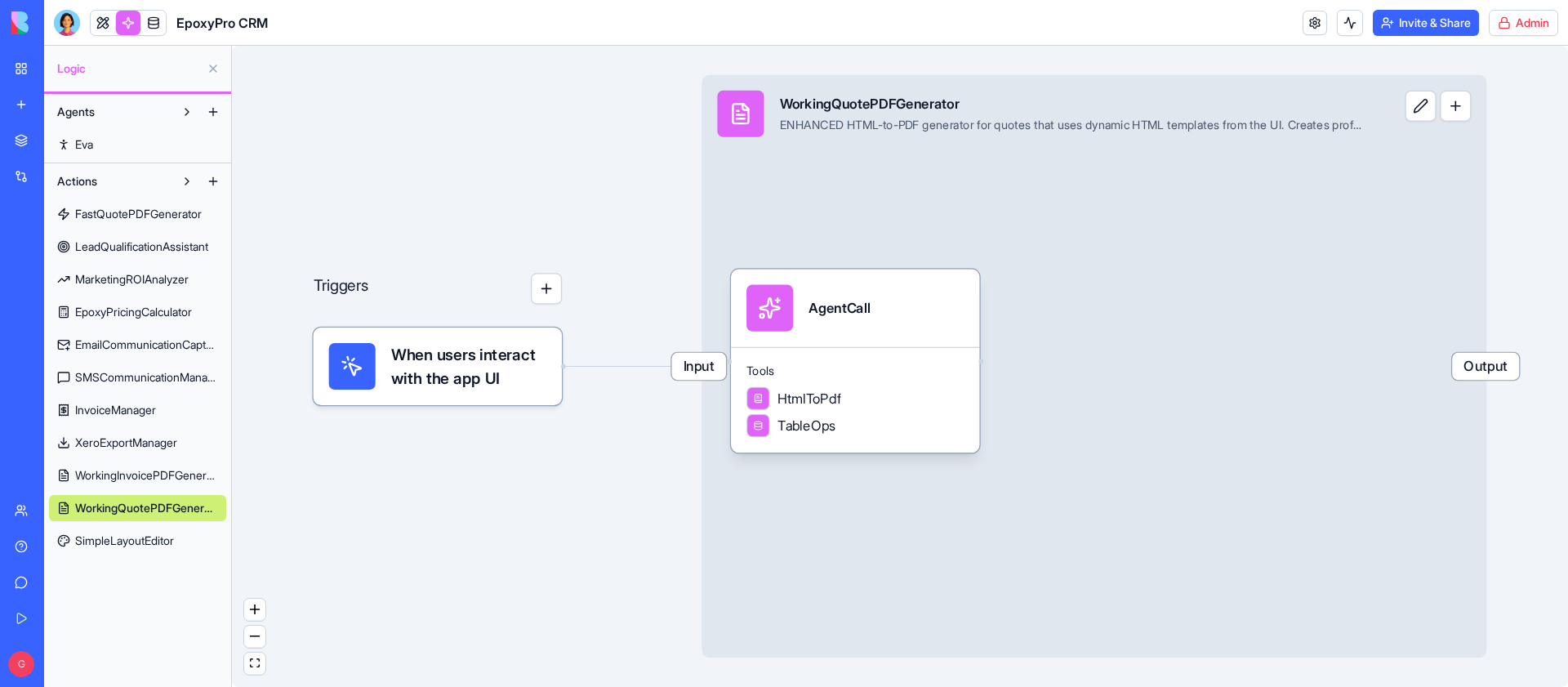
click at [134, 495] on link "WorkingQuotePDFGenerator" at bounding box center [138, 508] width 177 height 26
click at [133, 471] on span "WorkingInvoicePDFGenerator" at bounding box center [147, 475] width 143 height 16
click at [134, 437] on span "XeroExportManager" at bounding box center [126, 442] width 102 height 16
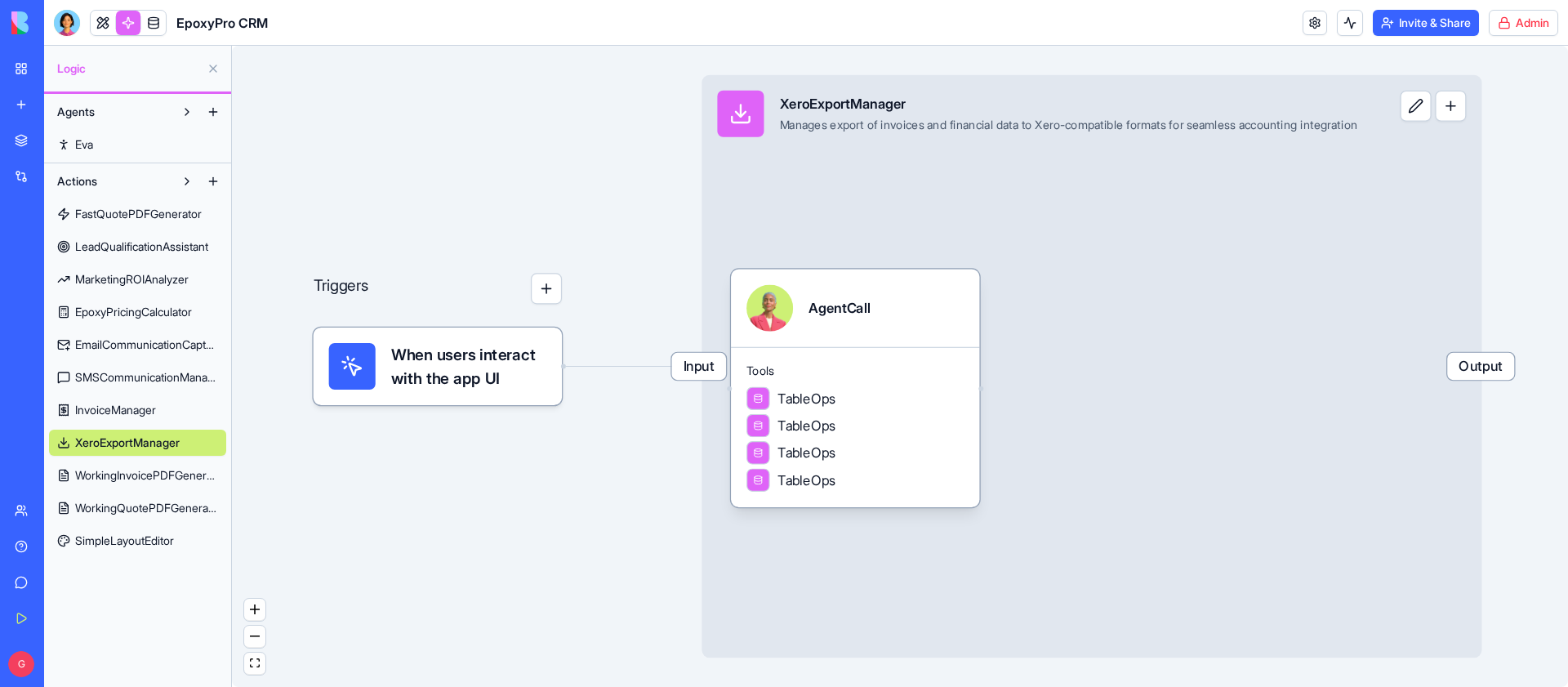
click at [134, 412] on span "InvoiceManager" at bounding box center [116, 410] width 80 height 16
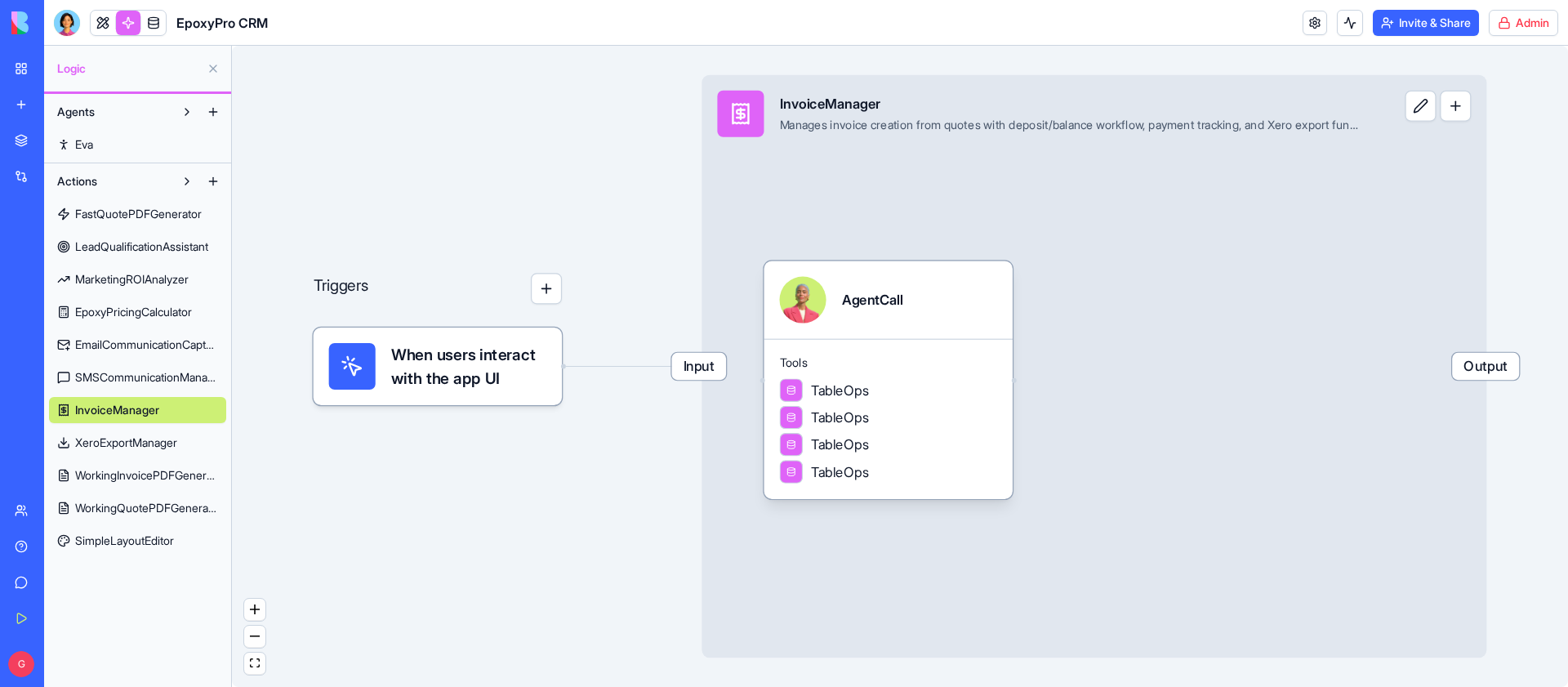
click at [133, 366] on link "SMSCommunicationManager" at bounding box center [138, 378] width 177 height 26
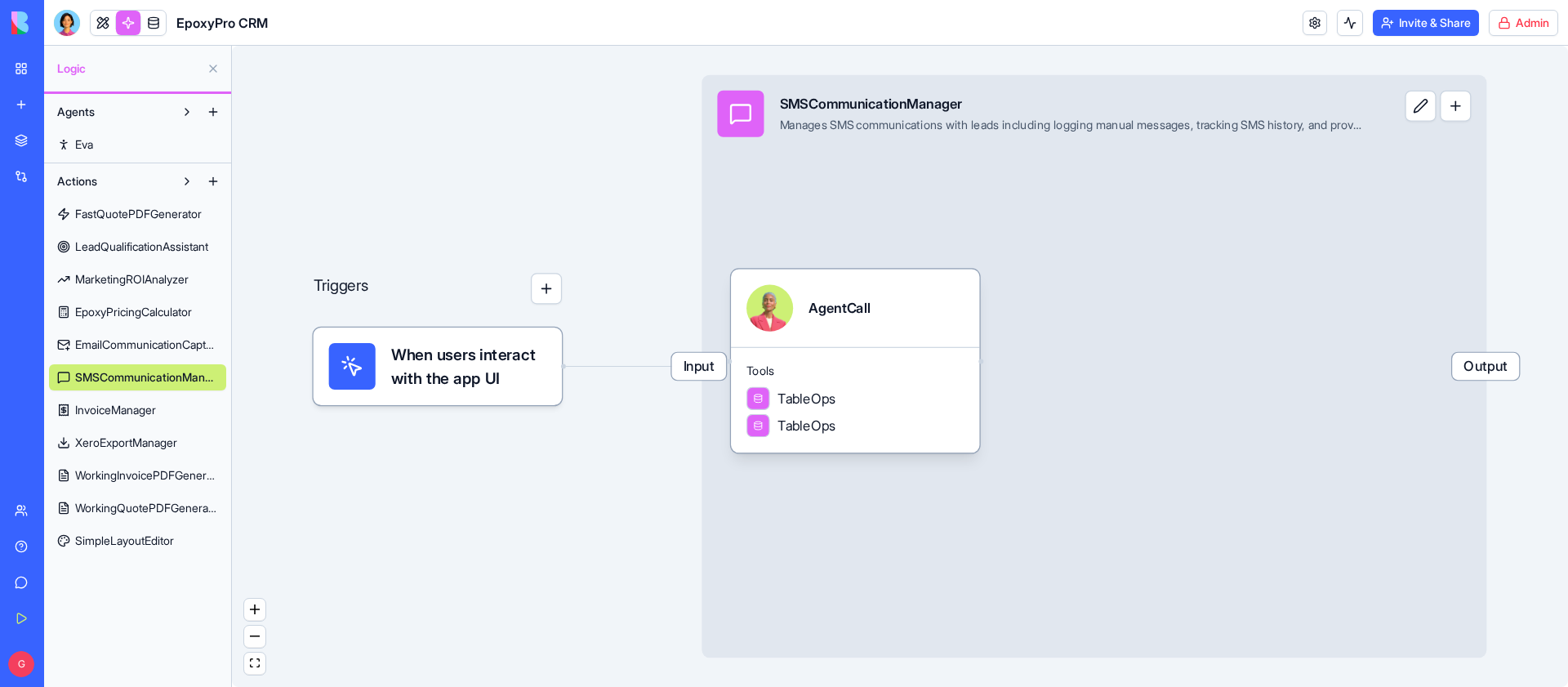
click at [131, 339] on span "EmailCommunicationCapture" at bounding box center [147, 345] width 143 height 16
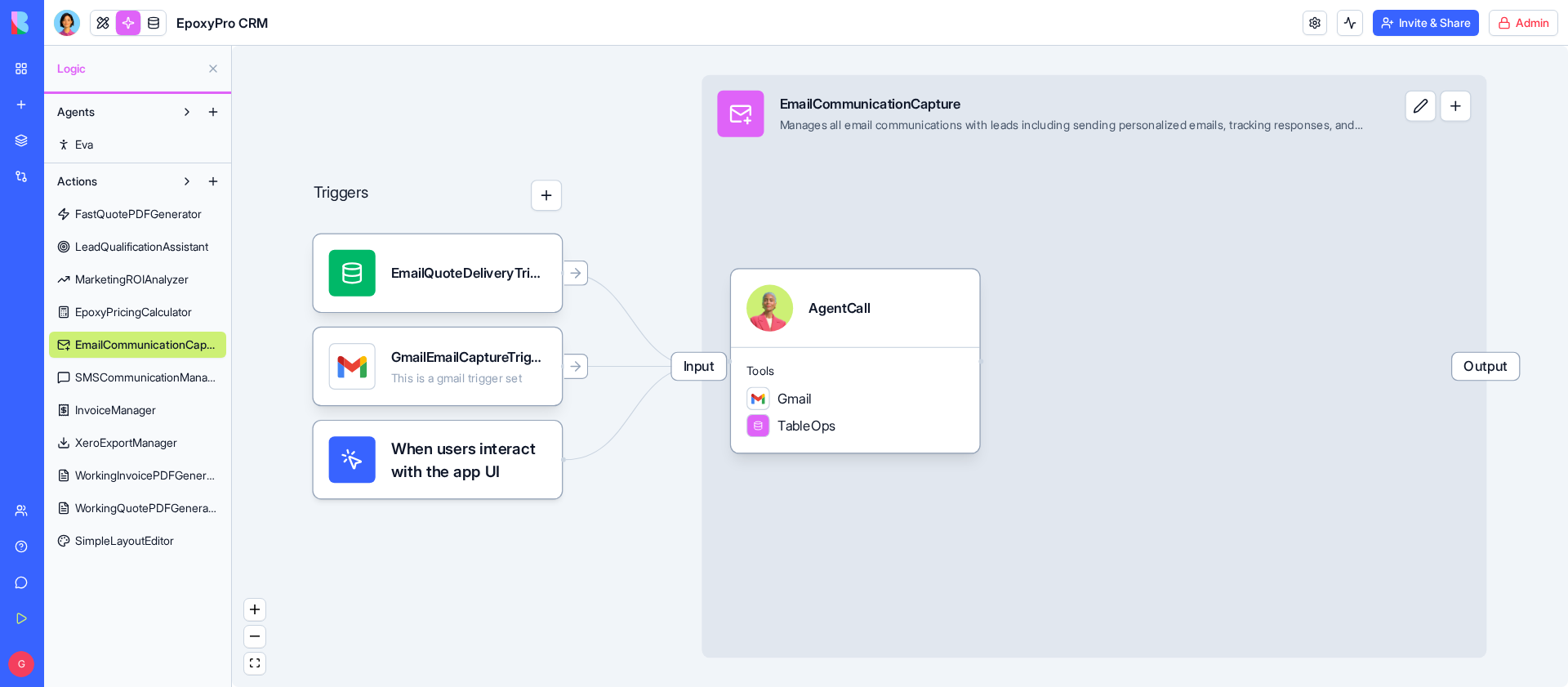
click at [131, 307] on span "EpoxyPricingCalculator" at bounding box center [134, 312] width 117 height 16
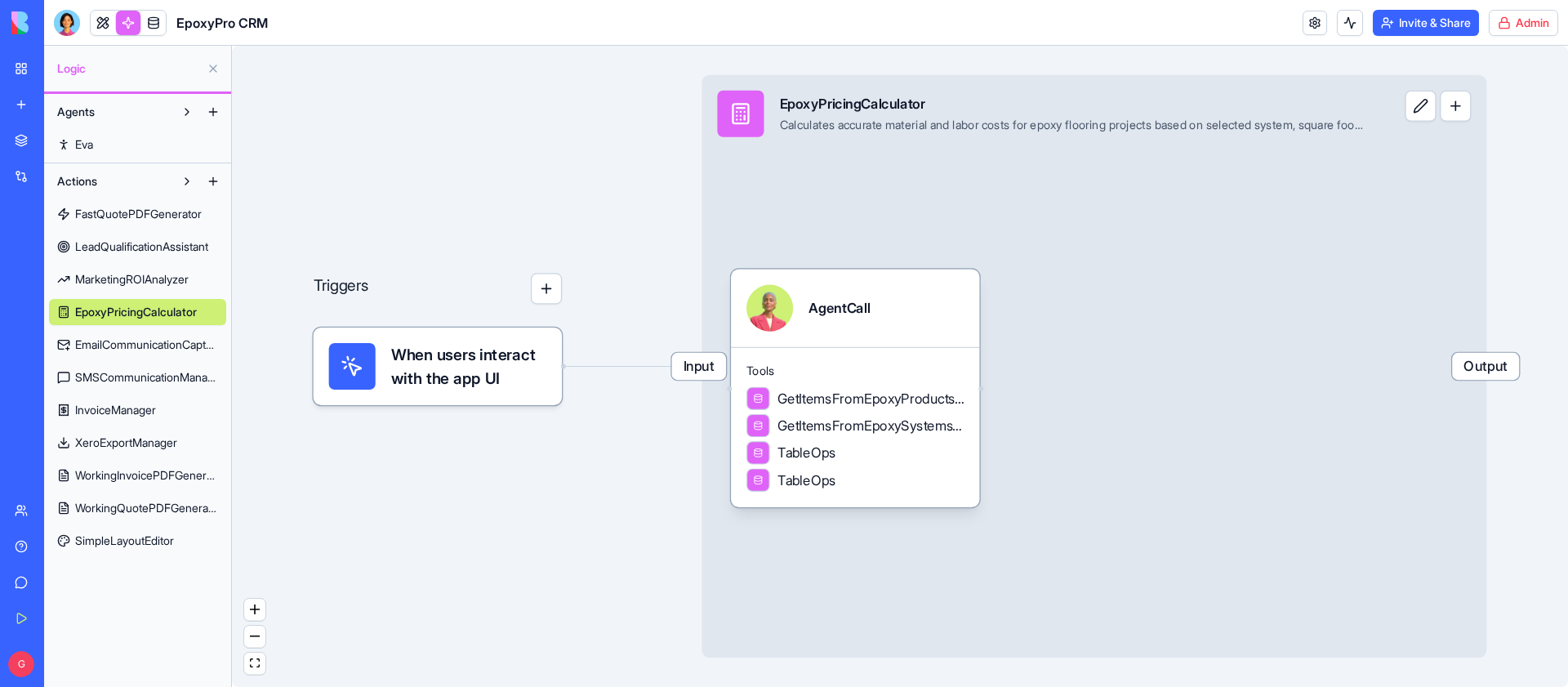
click at [127, 341] on span "EmailCommunicationCapture" at bounding box center [147, 345] width 143 height 16
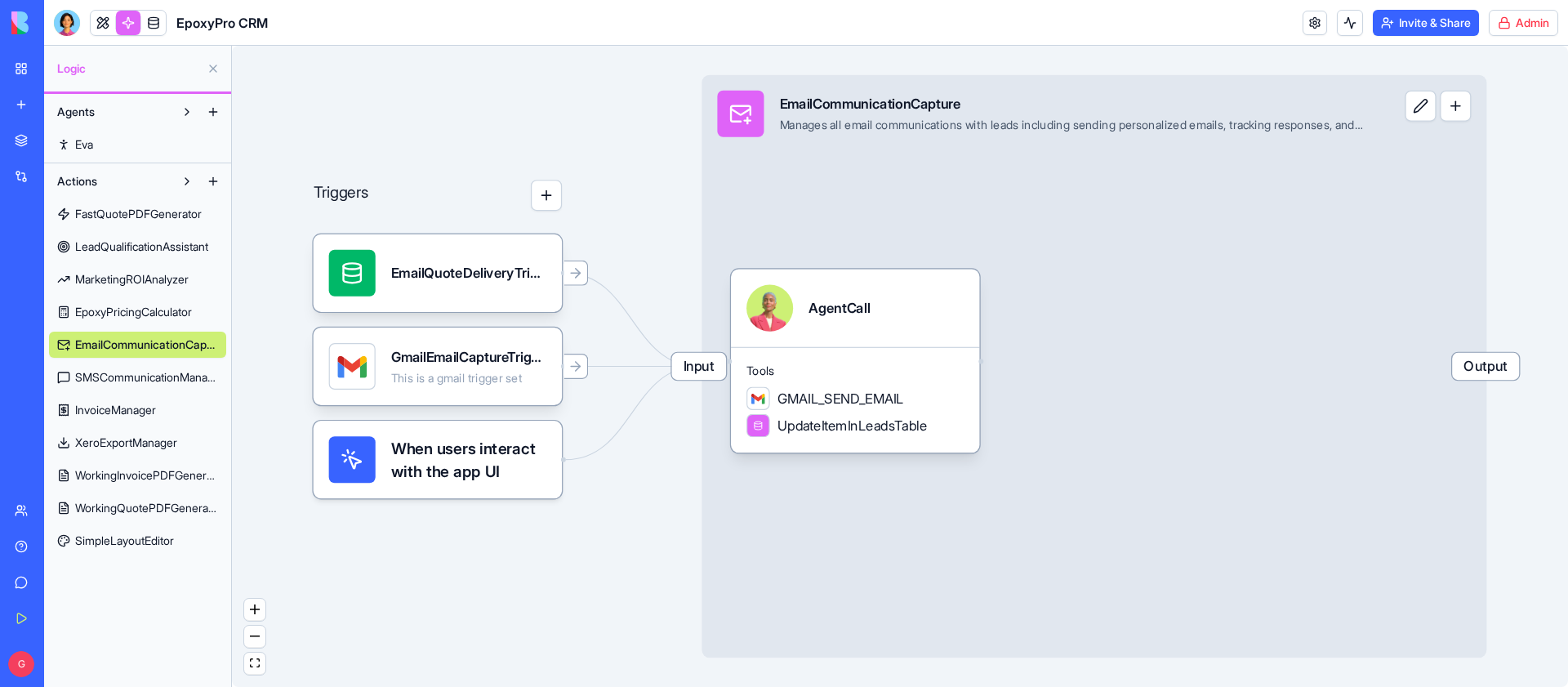
click at [131, 298] on div "FastQuotePDFGenerator LeadQualificationAssistant MarketingROIAnalyzer EpoxyPric…" at bounding box center [138, 374] width 177 height 360
click at [131, 304] on span "EpoxyPricingCalculator" at bounding box center [134, 312] width 117 height 16
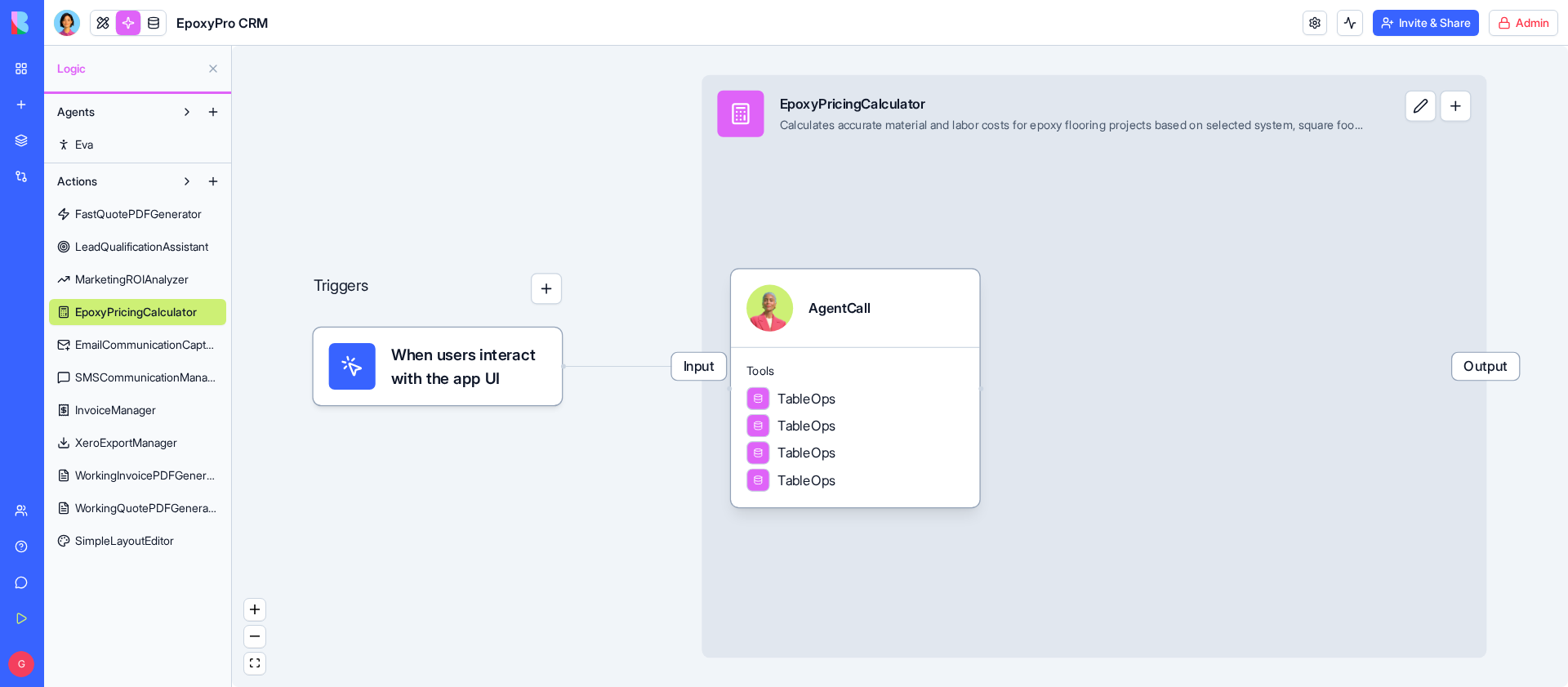
click at [135, 271] on span "MarketingROIAnalyzer" at bounding box center [132, 279] width 113 height 16
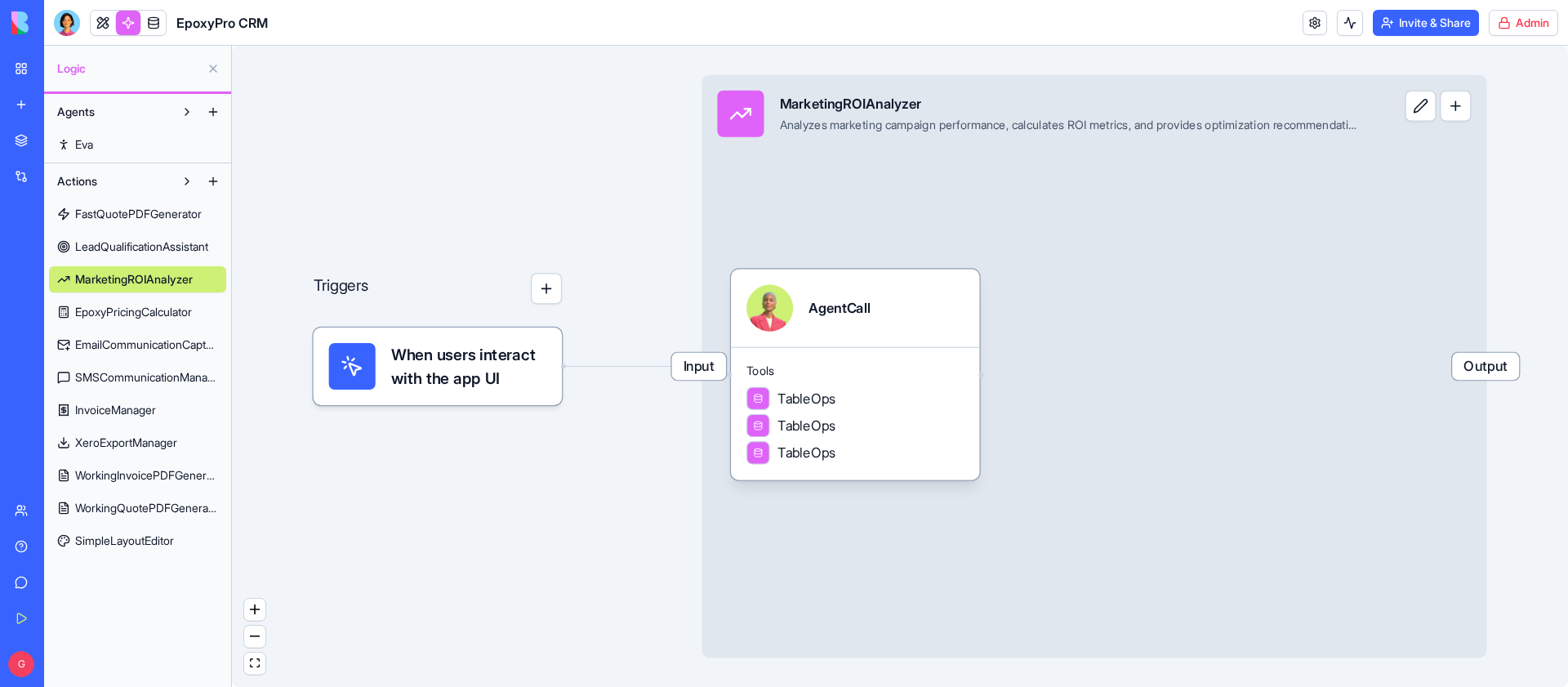
click at [137, 238] on span "LeadQualificationAssistant" at bounding box center [142, 246] width 133 height 16
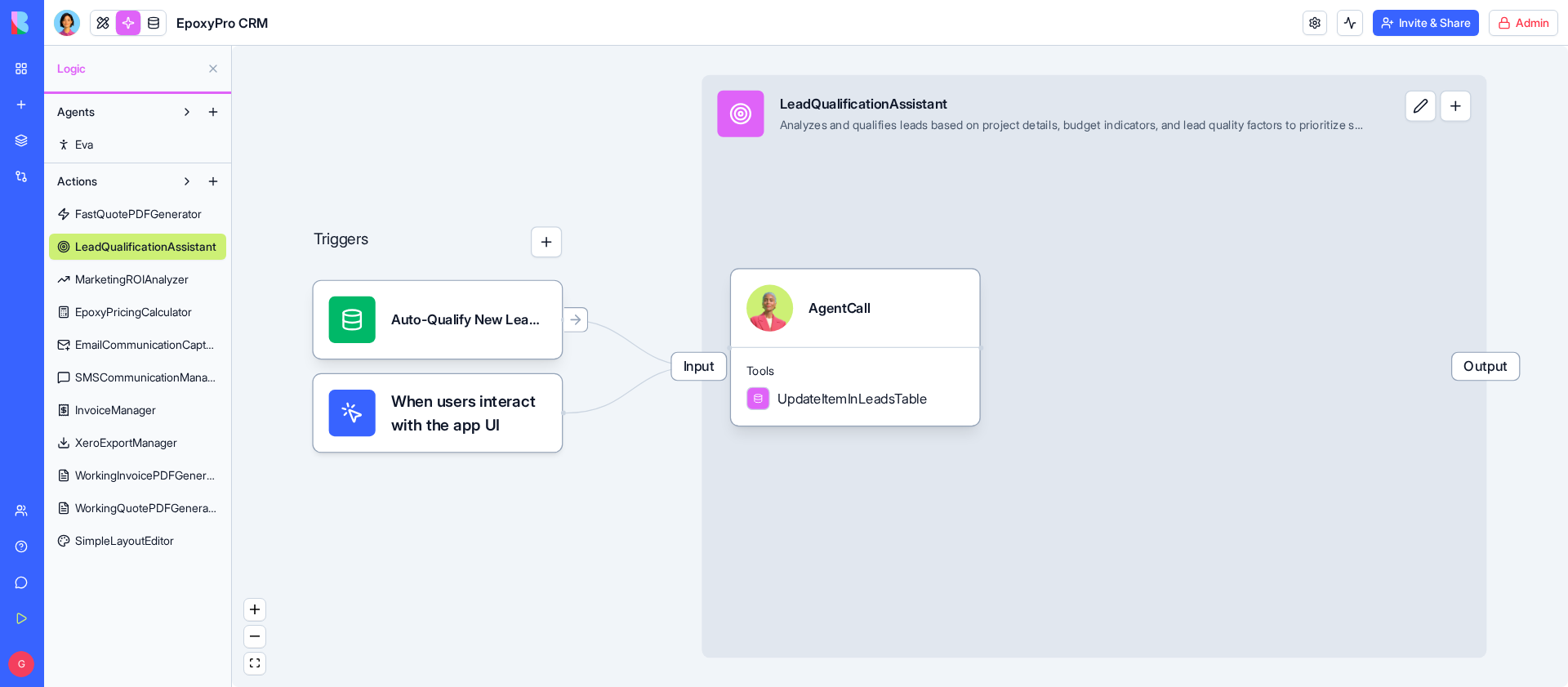
click at [139, 204] on link "FastQuotePDFGenerator" at bounding box center [138, 214] width 177 height 26
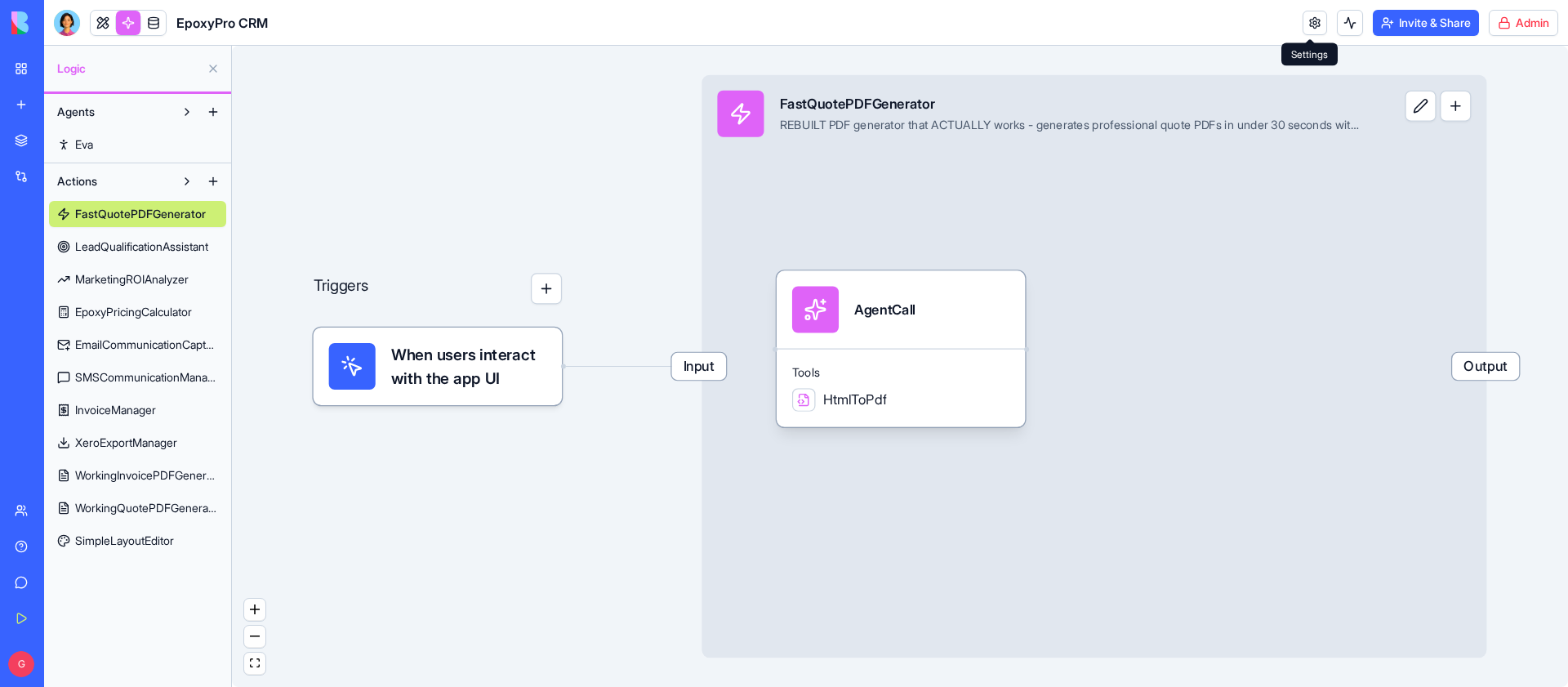
click at [1295, 23] on header "EpoxyPro CRM Invite & Share Admin" at bounding box center [806, 23] width 1524 height 46
click at [1313, 20] on link at bounding box center [1315, 23] width 25 height 25
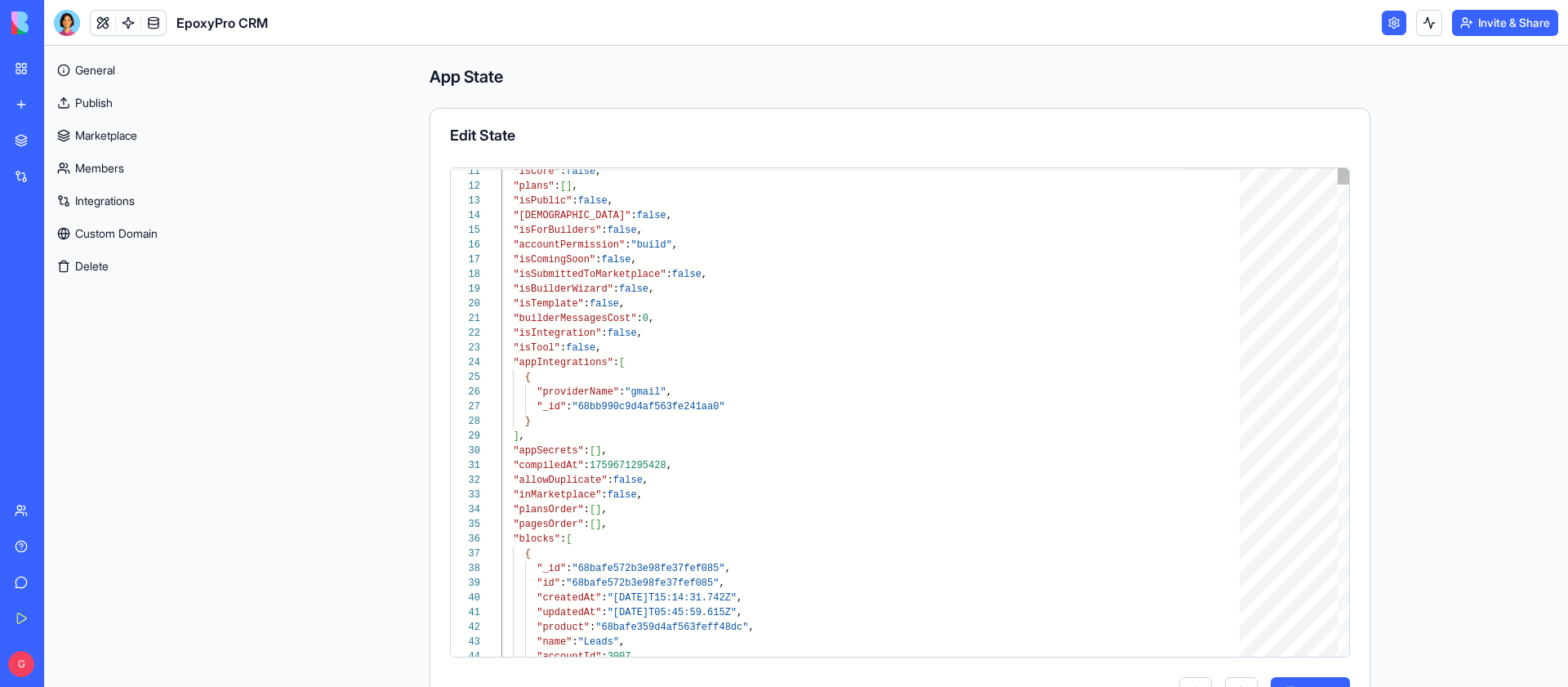
type textarea "**********"
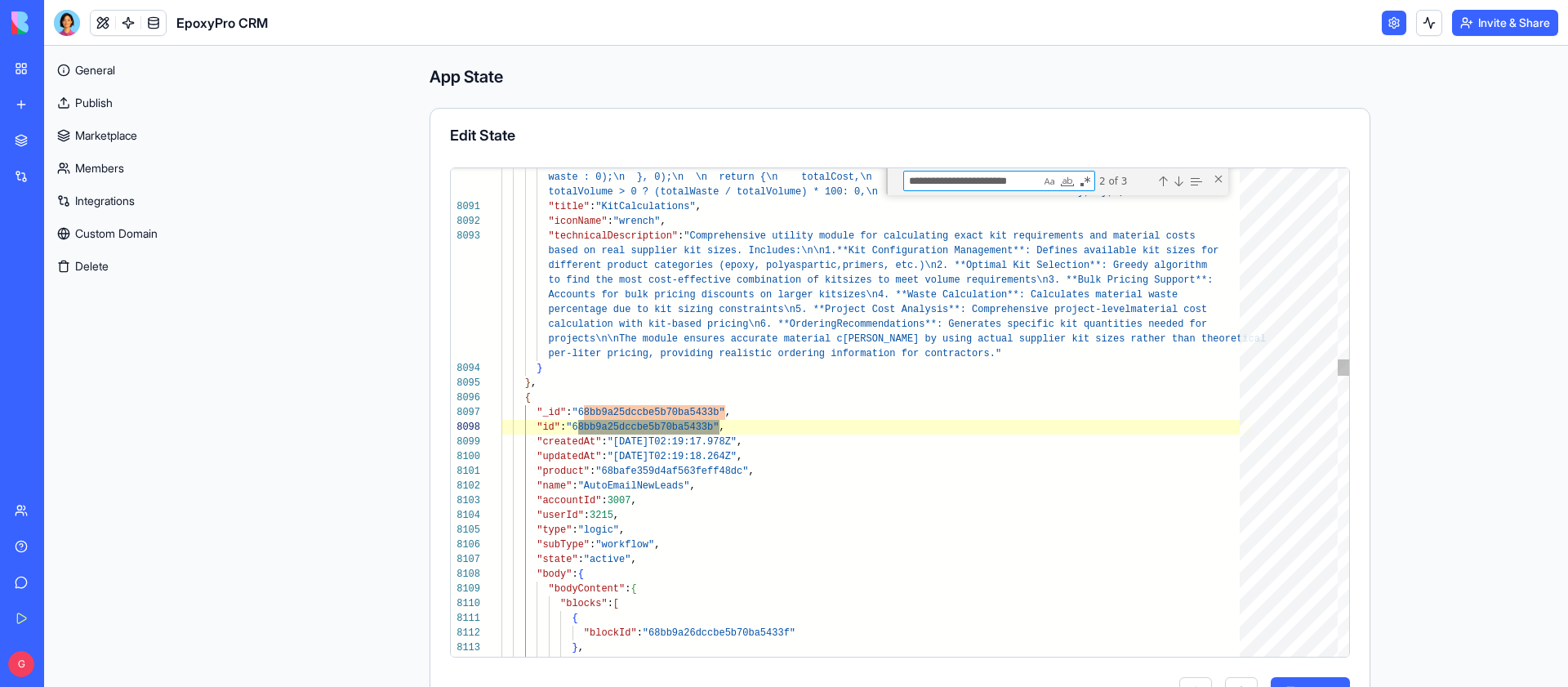
type textarea "**********"
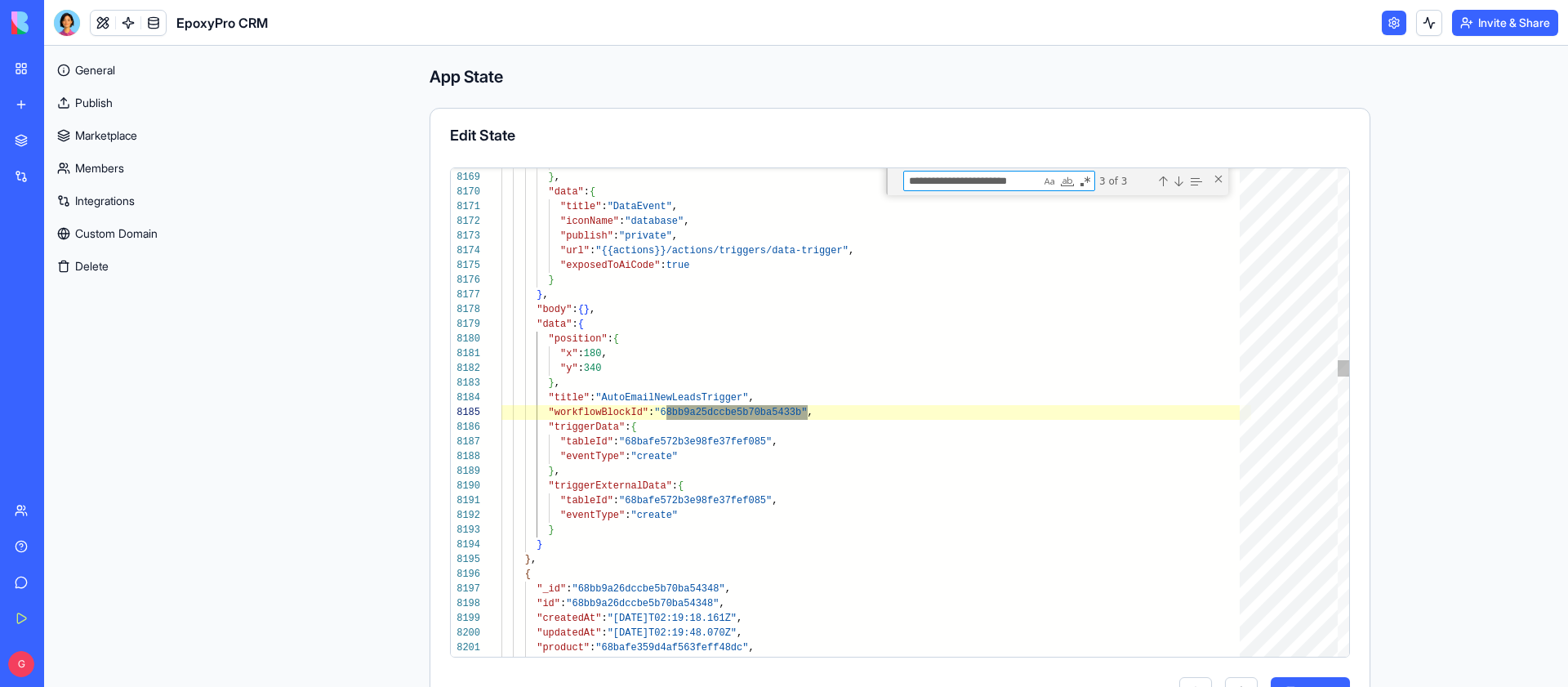
scroll to position [147, 0]
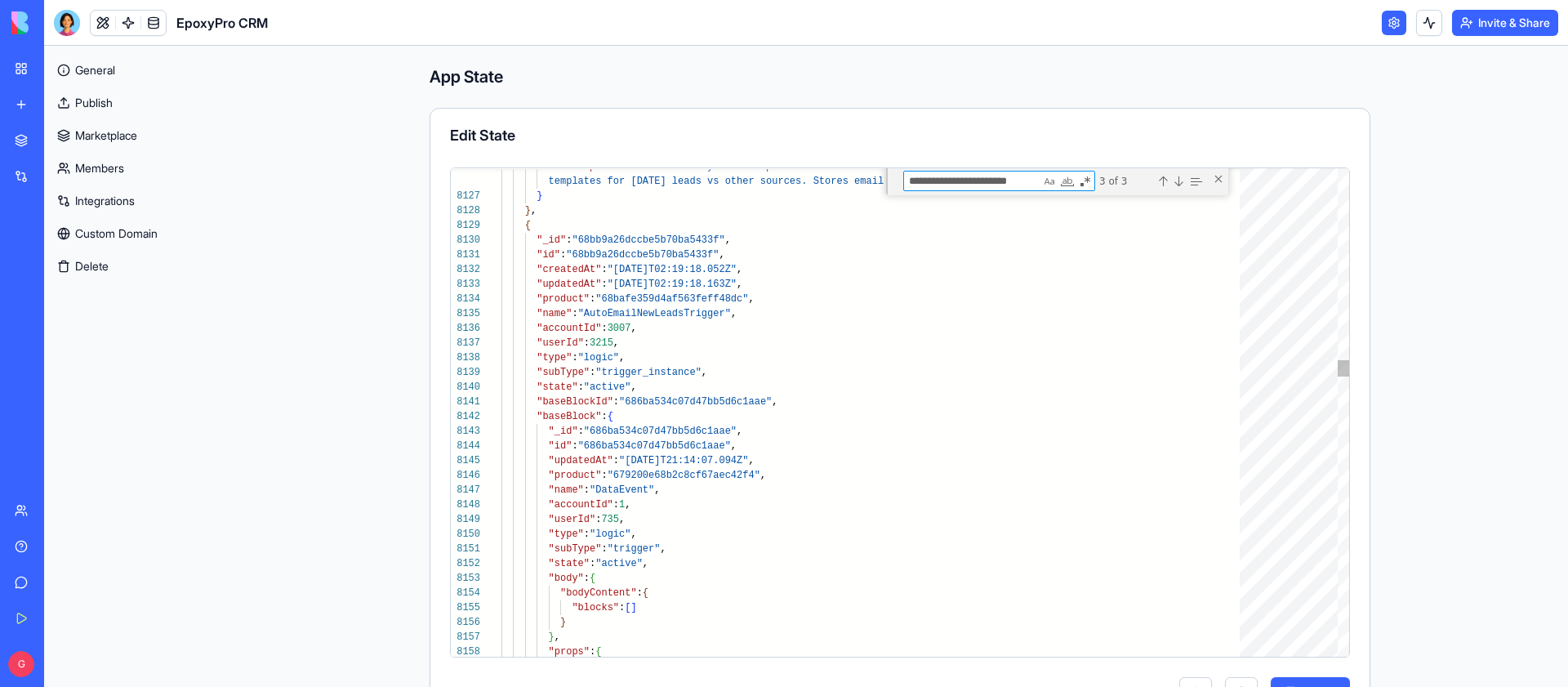
type textarea "**********"
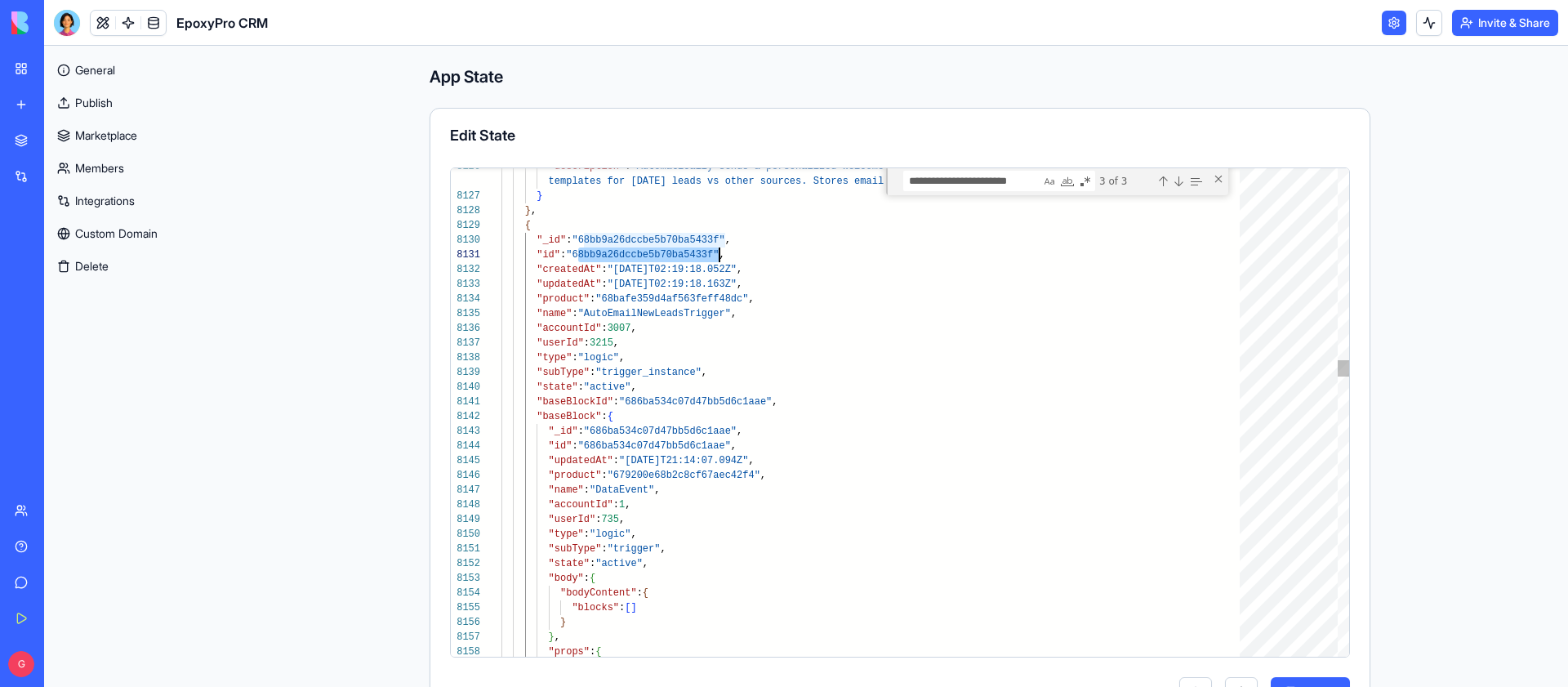
type textarea "**********"
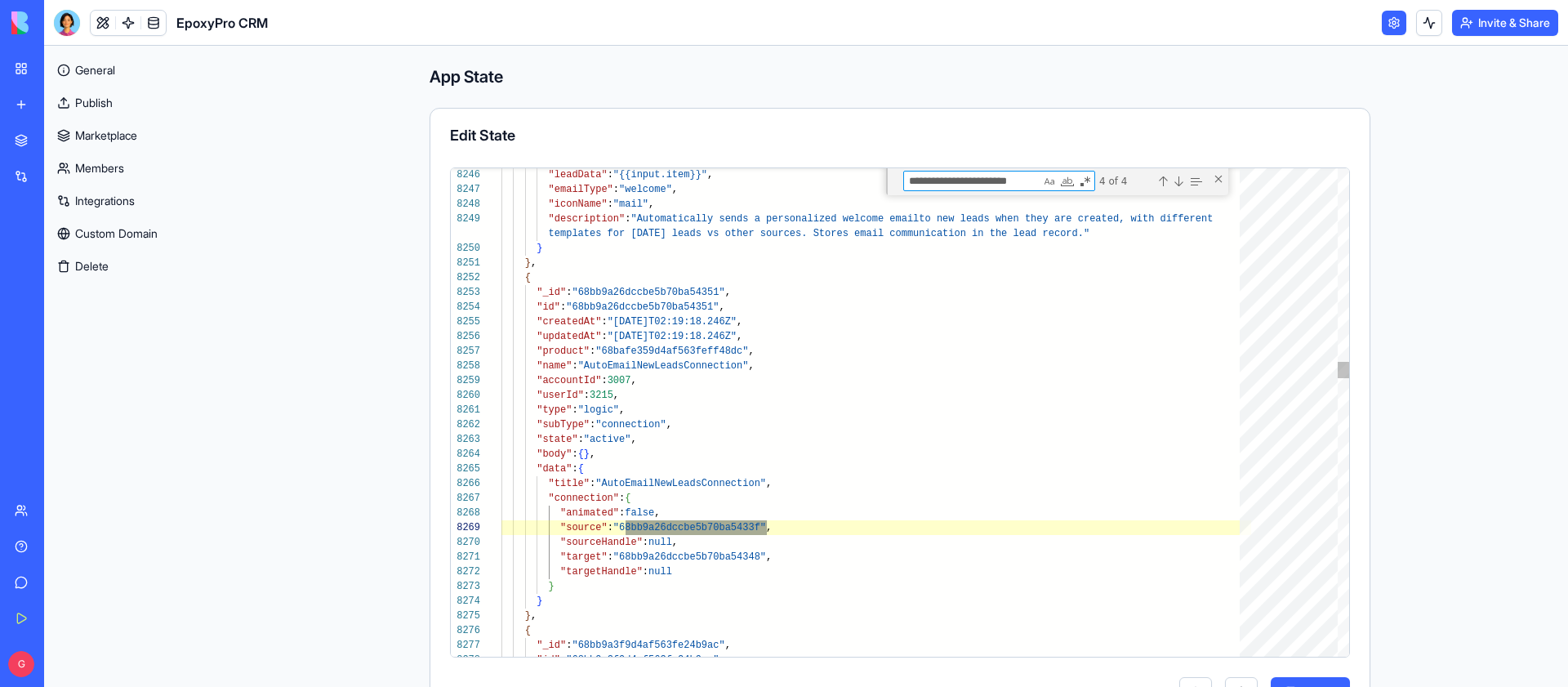
type textarea "**********"
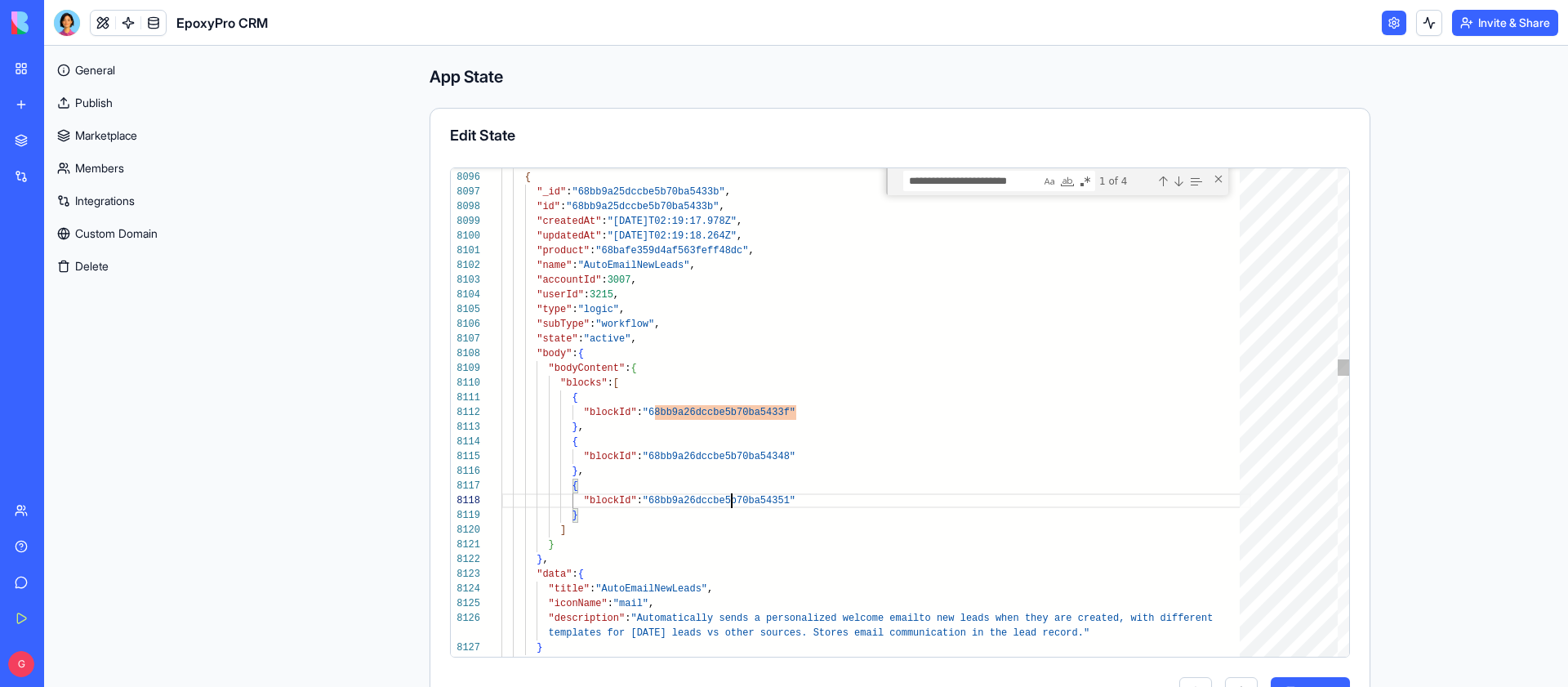
scroll to position [103, 0]
type textarea "**********"
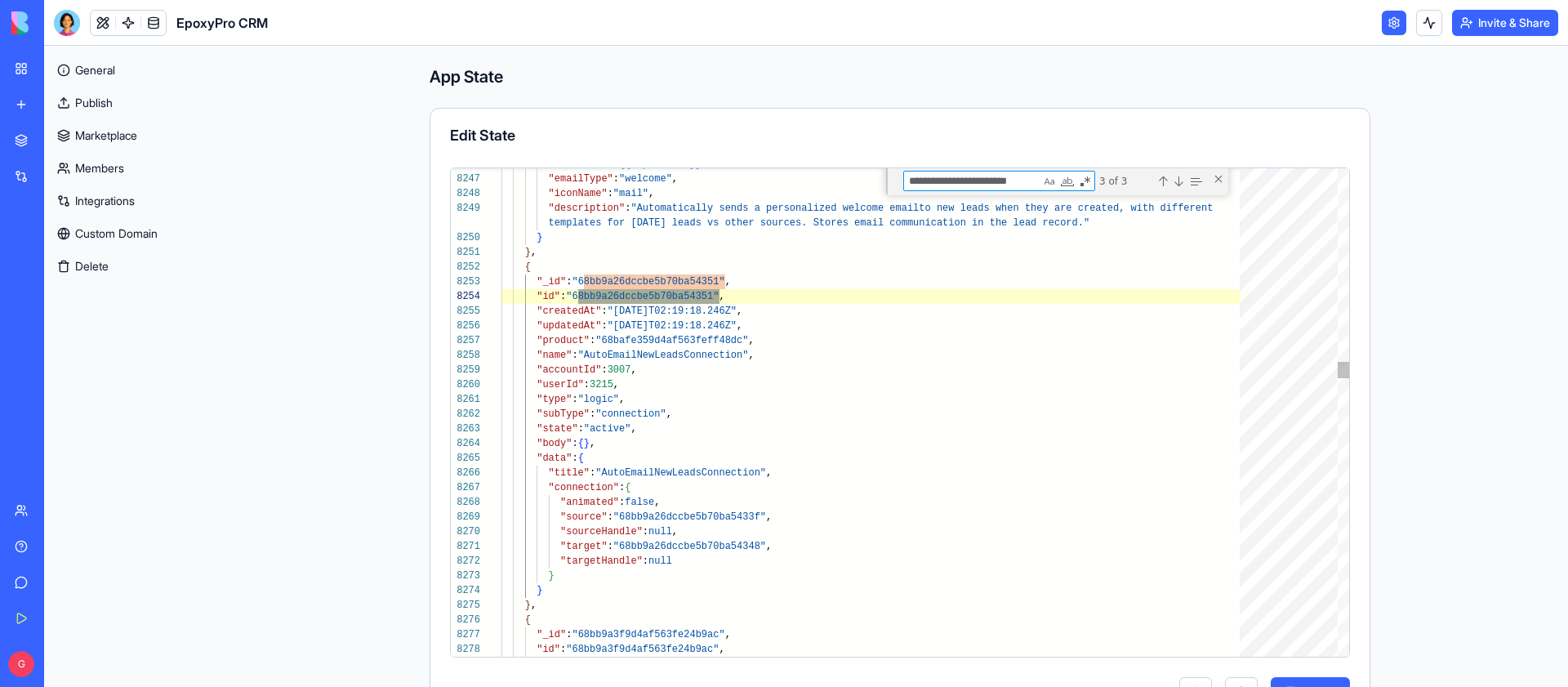
type textarea "**********"
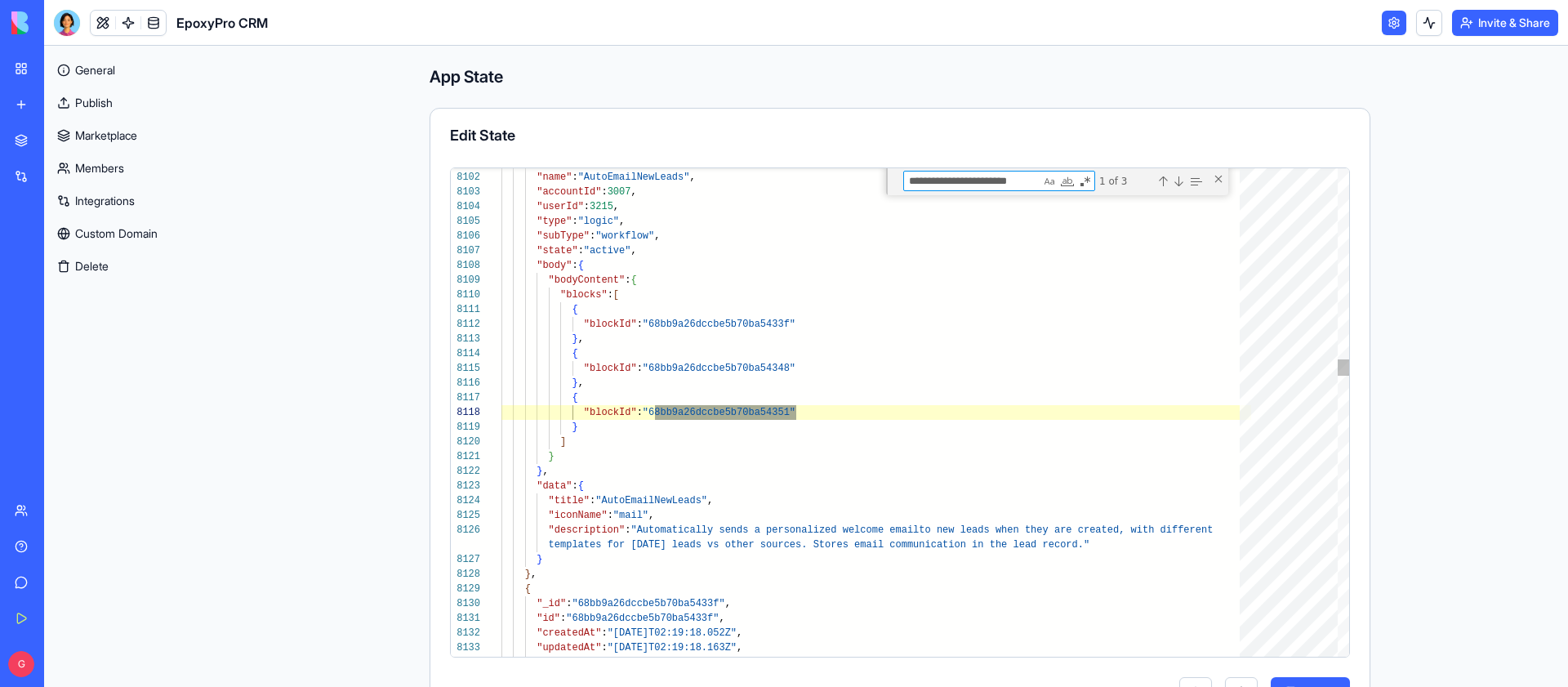
scroll to position [147, 0]
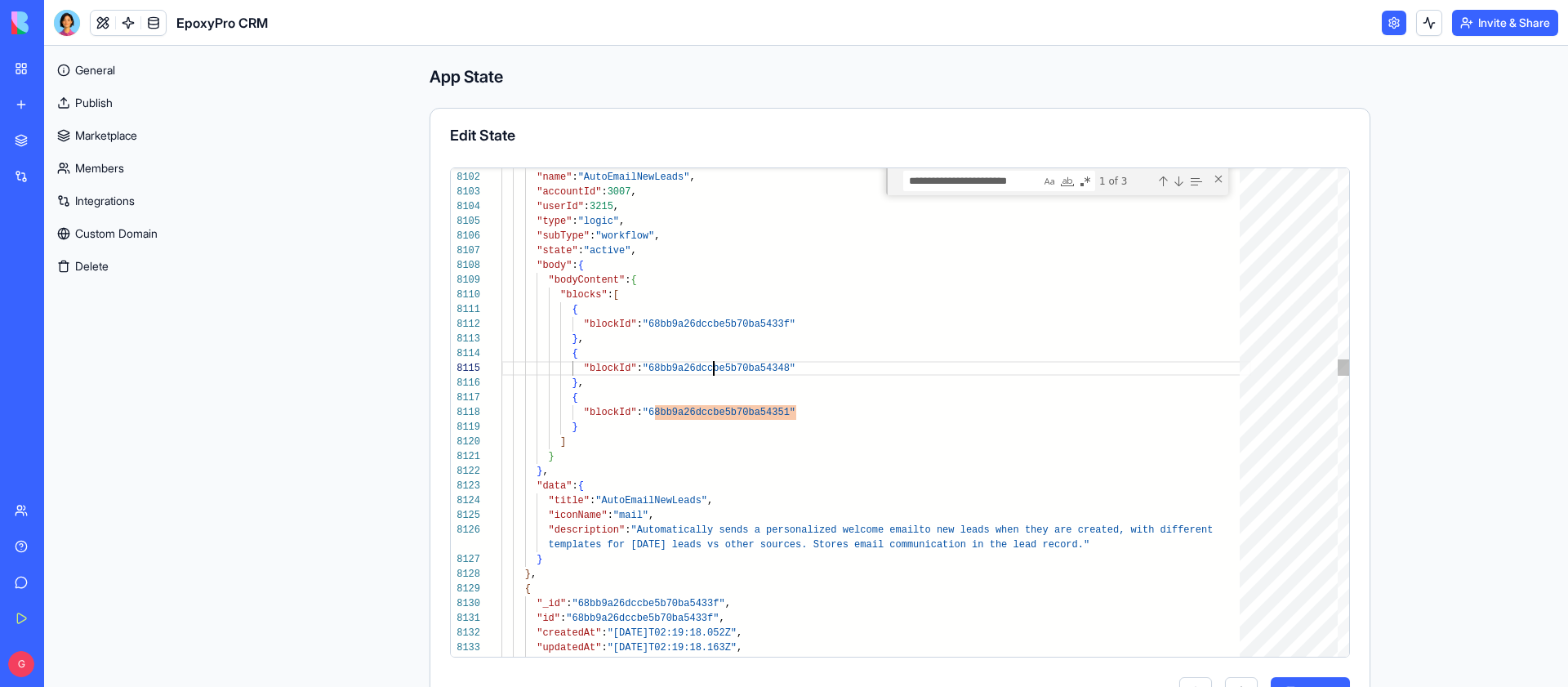
type textarea "**********"
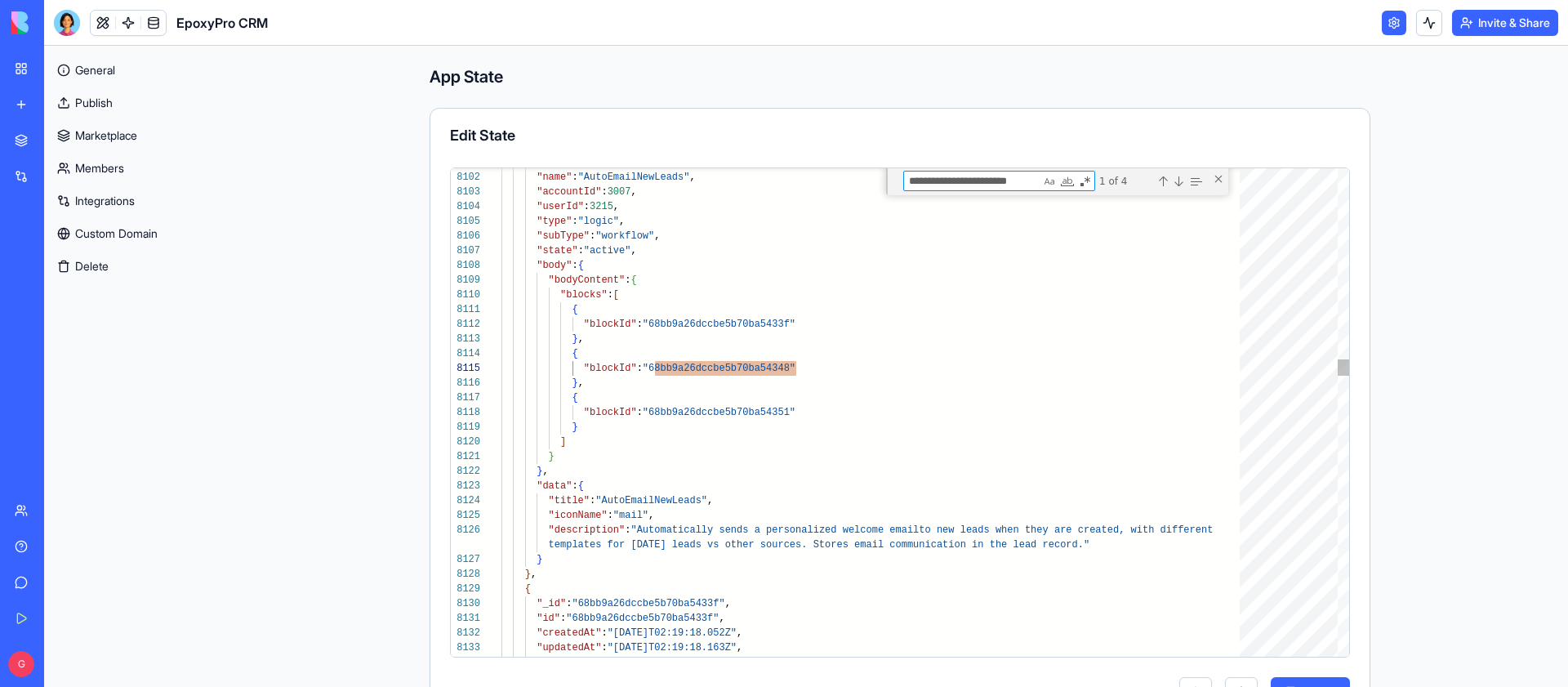
type textarea "**********"
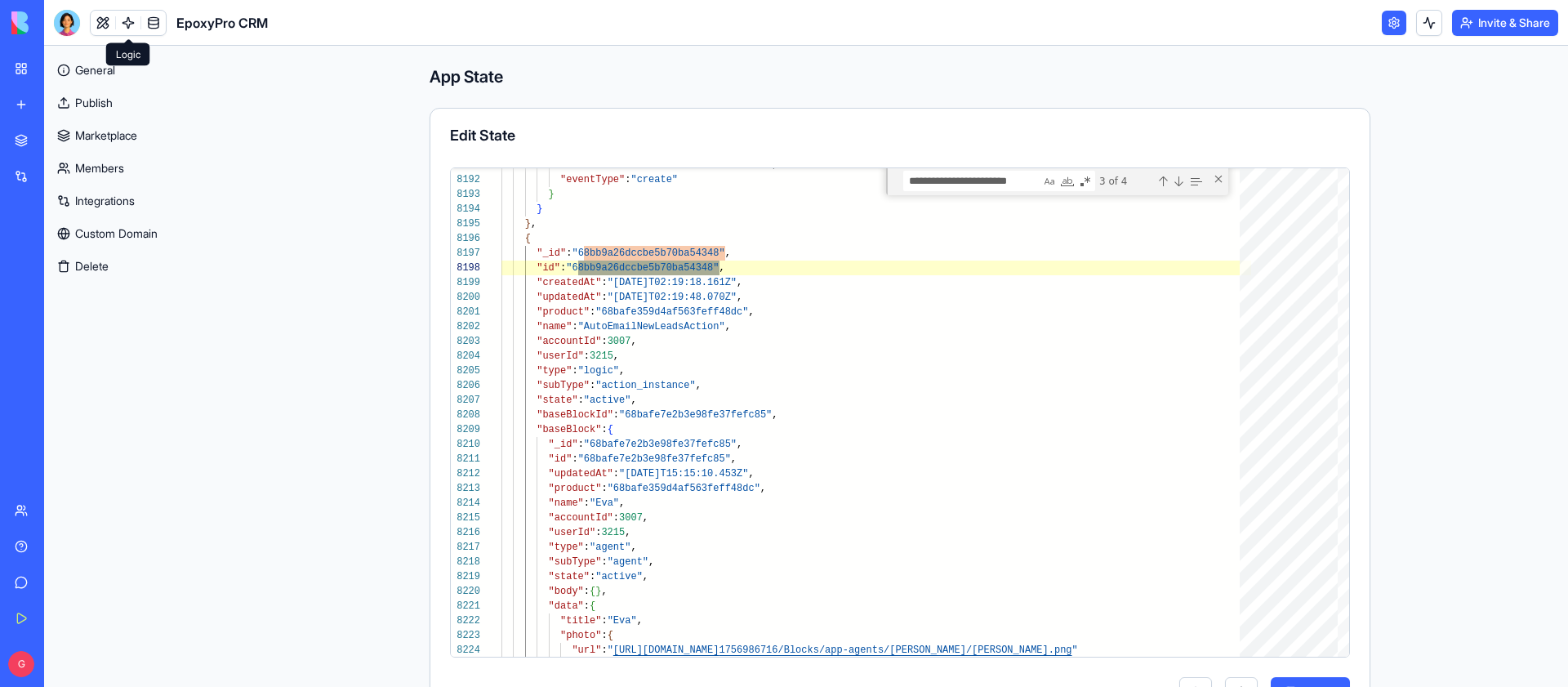
click at [135, 19] on link at bounding box center [128, 23] width 25 height 25
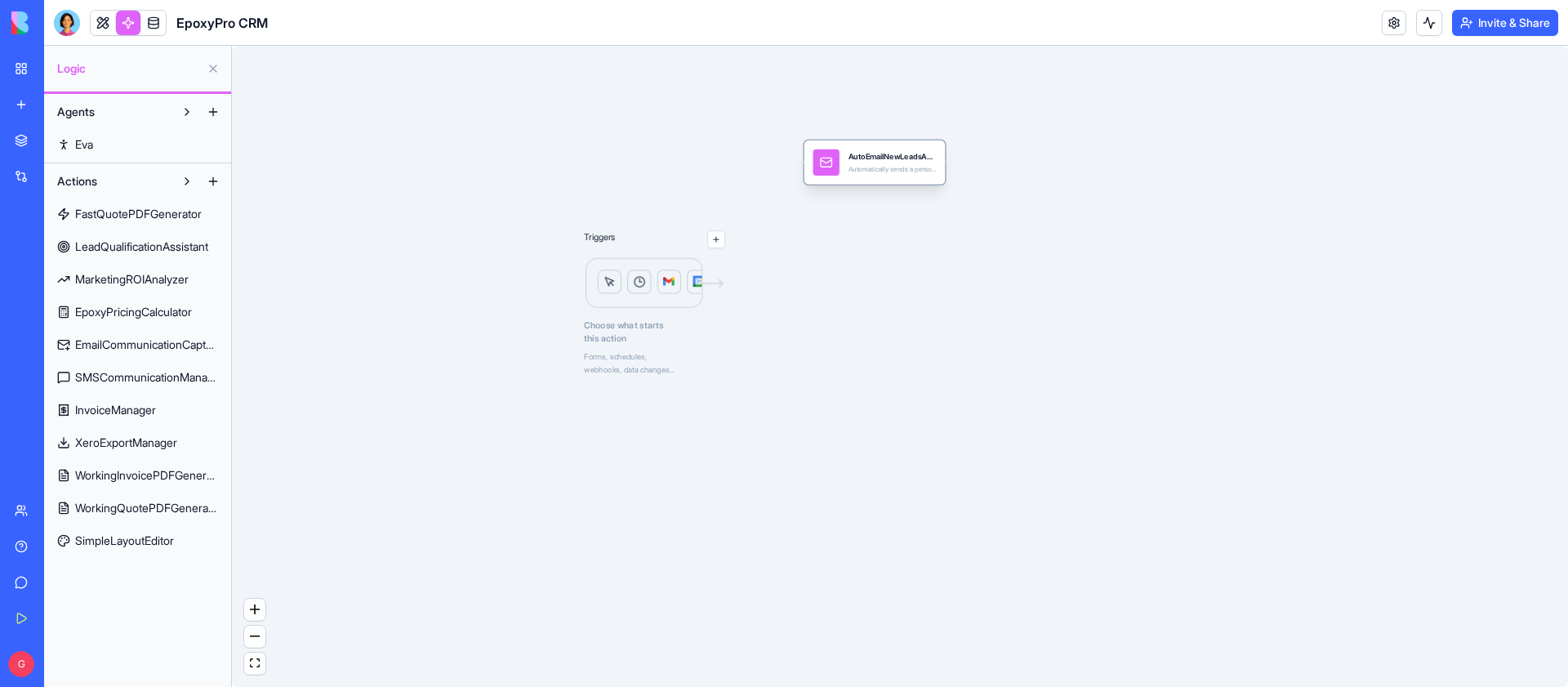
click at [905, 180] on div "AutoEmailNewLeadsAction Automatically sends a personalized welcome email to new…" at bounding box center [874, 163] width 140 height 44
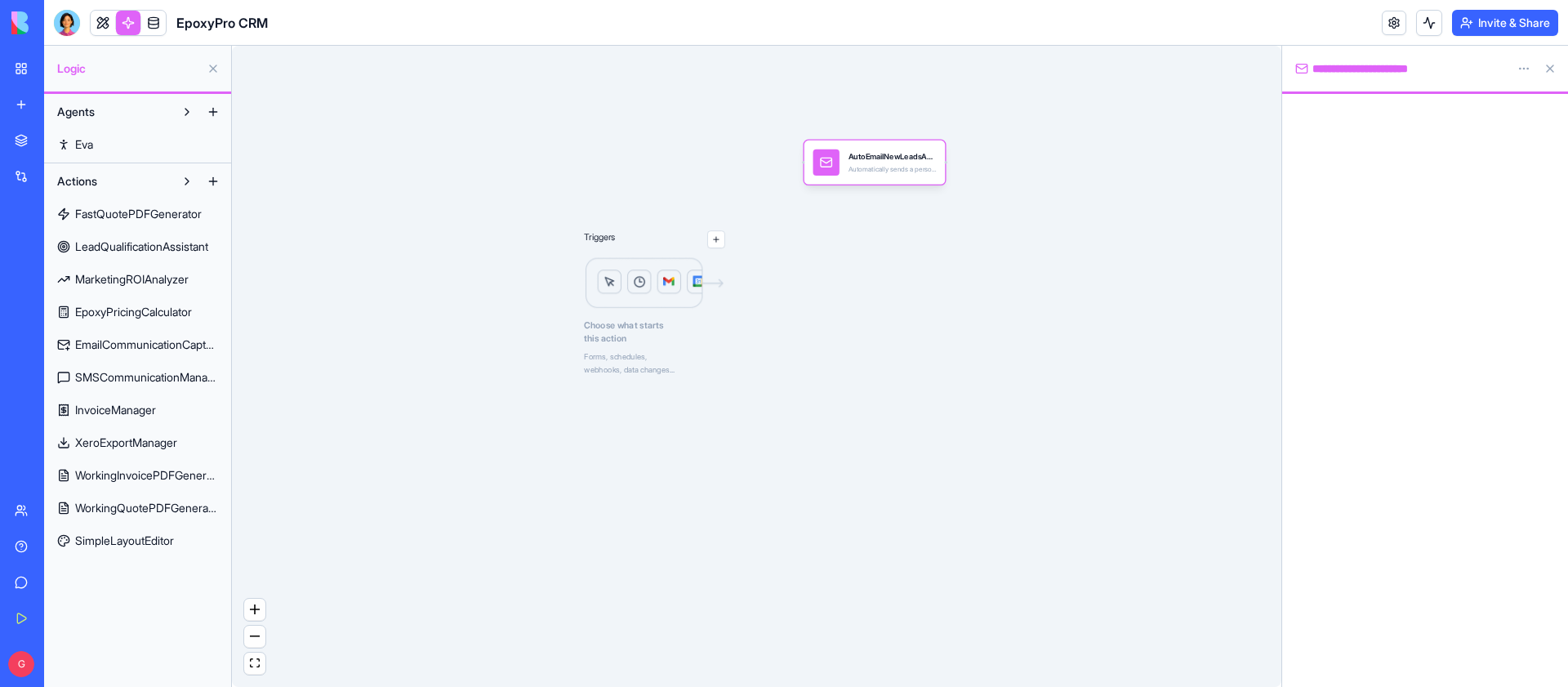
drag, startPoint x: 894, startPoint y: 164, endPoint x: 967, endPoint y: 348, distance: 198.0
click at [920, 148] on div "AutoEmailNewLeadsAction Automatically sends a personalized welcome email to new…" at bounding box center [874, 163] width 140 height 44
drag, startPoint x: 878, startPoint y: 146, endPoint x: 985, endPoint y: 294, distance: 182.6
click at [986, 295] on div "Triggers Choose what starts this action Forms, schedules, webhooks, data change…" at bounding box center [757, 366] width 1049 height 641
click at [143, 210] on span "FastQuotePDFGenerator" at bounding box center [139, 214] width 126 height 16
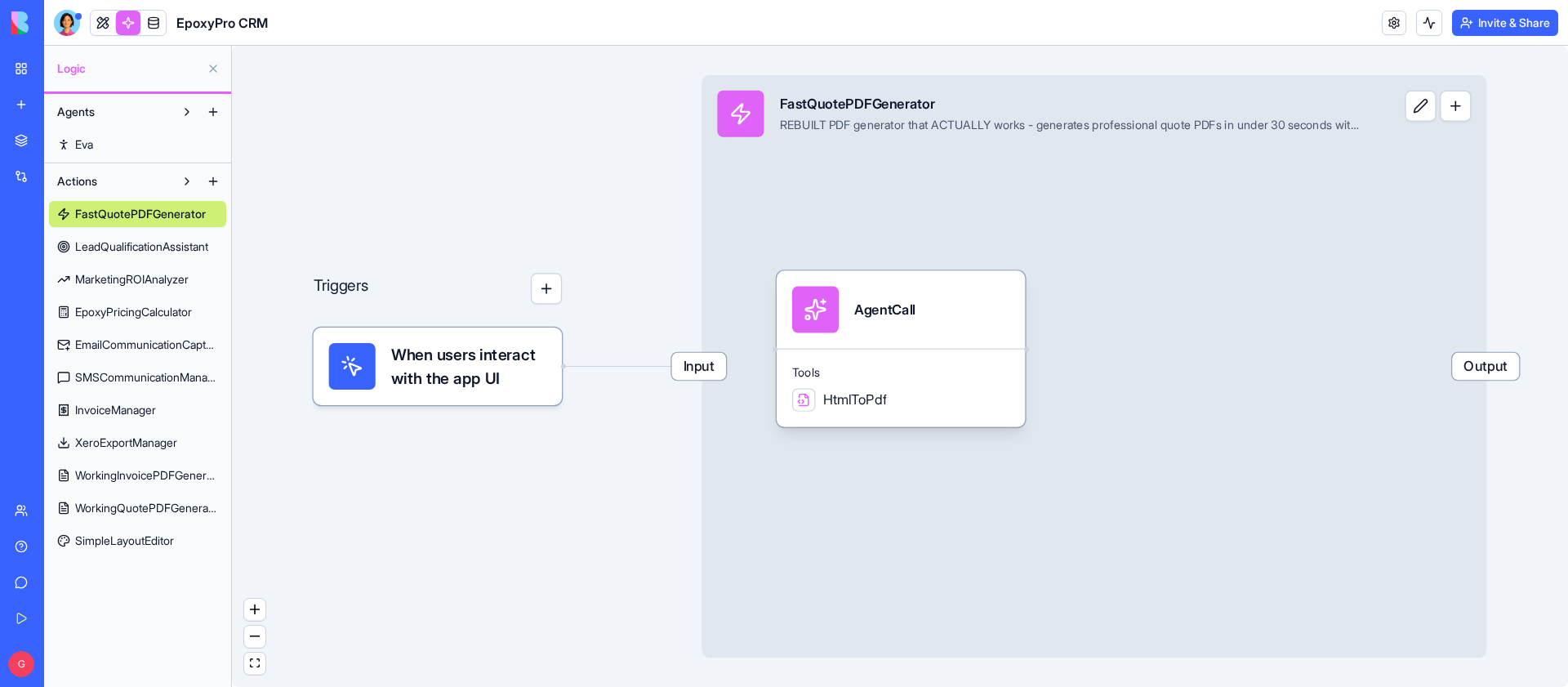
click at [148, 247] on span "LeadQualificationAssistant" at bounding box center [142, 246] width 133 height 16
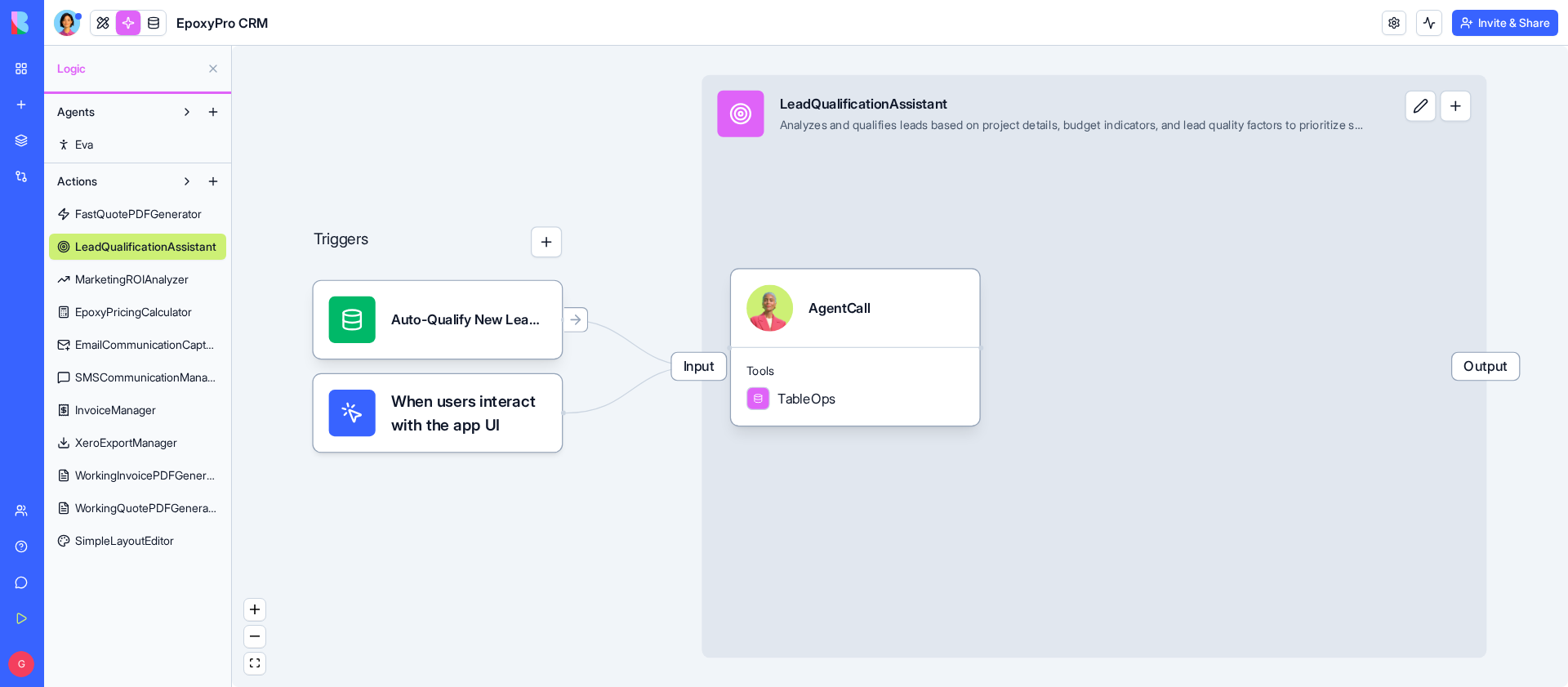
click at [164, 215] on span "FastQuotePDFGenerator" at bounding box center [139, 214] width 126 height 16
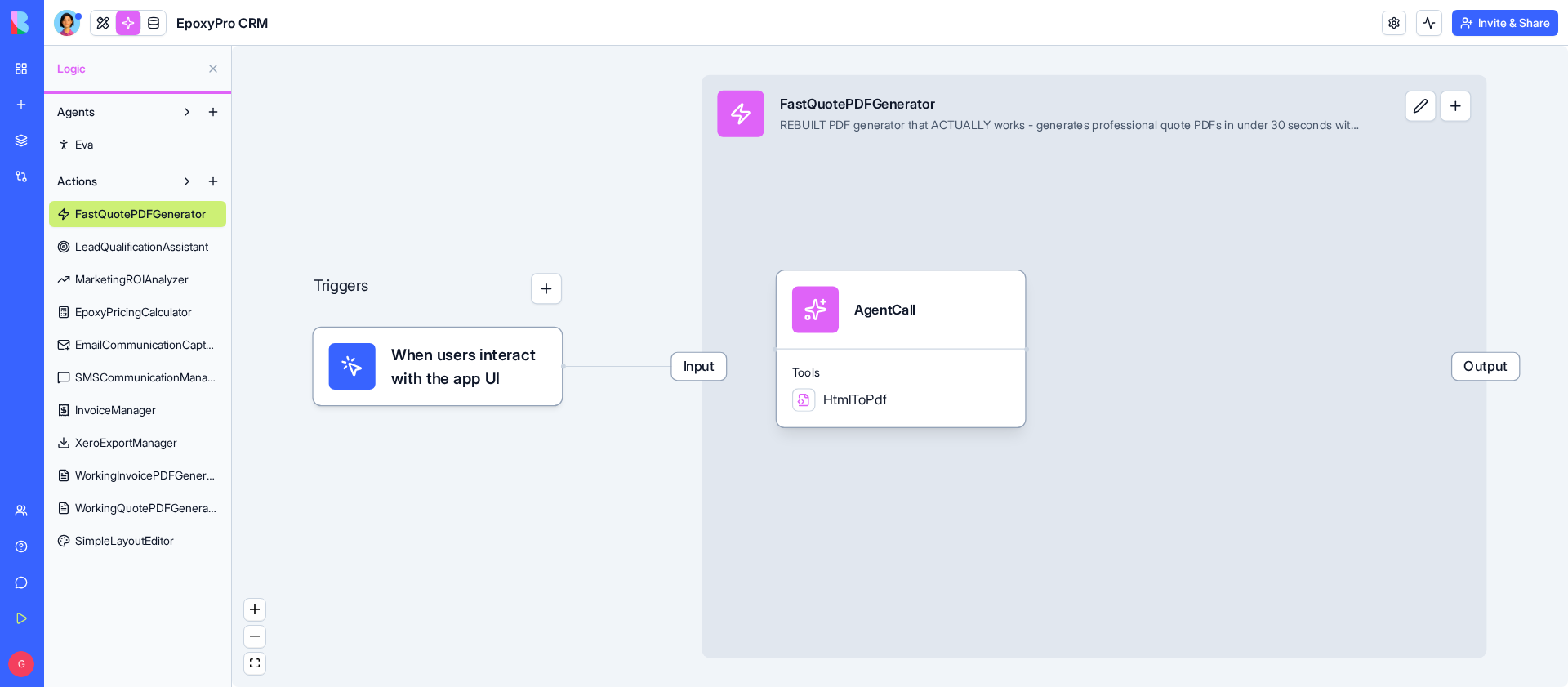
click at [1090, 258] on div "Input FastQuotePDFGenerator REBUILT PDF generator that ACTUALLY works - generat…" at bounding box center [1094, 367] width 785 height 583
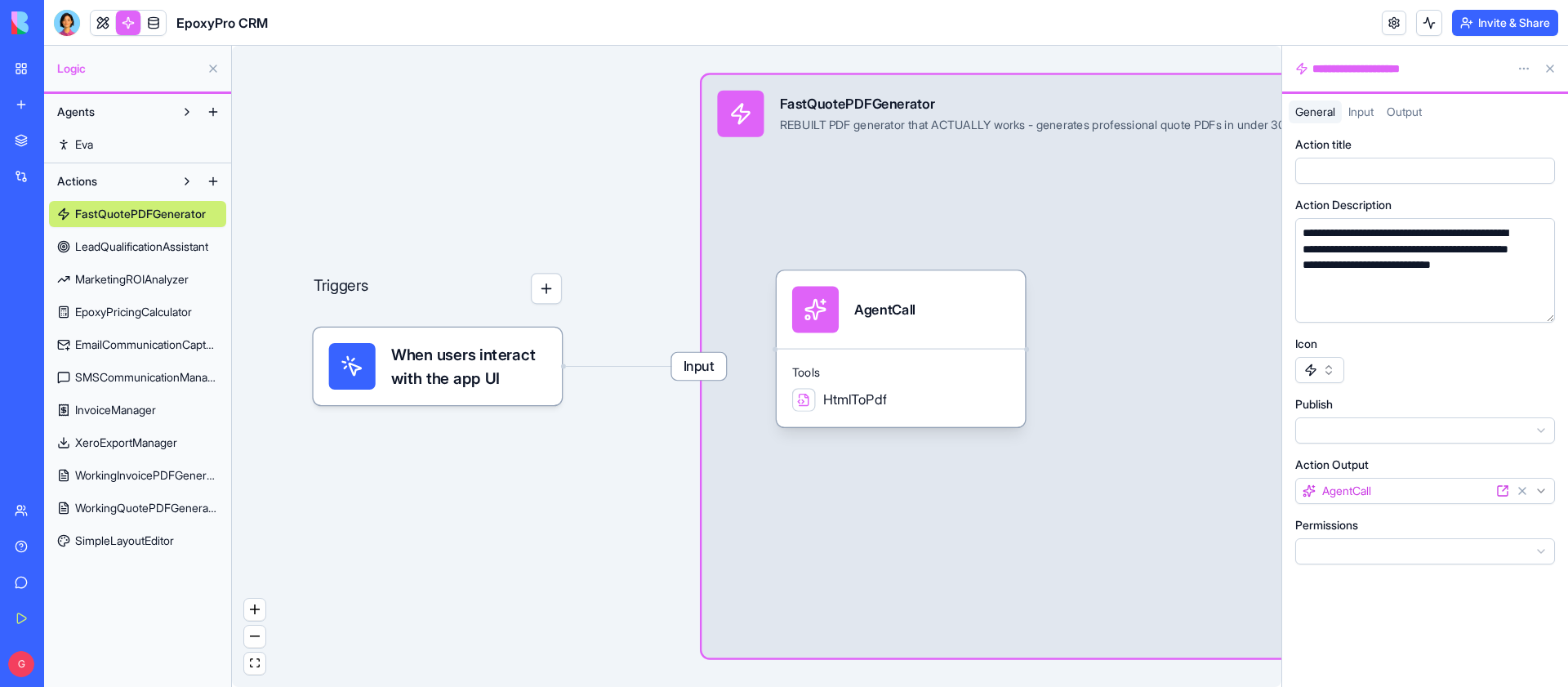
click at [1131, 319] on div "Input FastQuotePDFGenerator REBUILT PDF generator that ACTUALLY works - generat…" at bounding box center [1094, 367] width 785 height 583
click at [74, 23] on div at bounding box center [67, 23] width 26 height 26
click at [67, 21] on div at bounding box center [67, 23] width 26 height 26
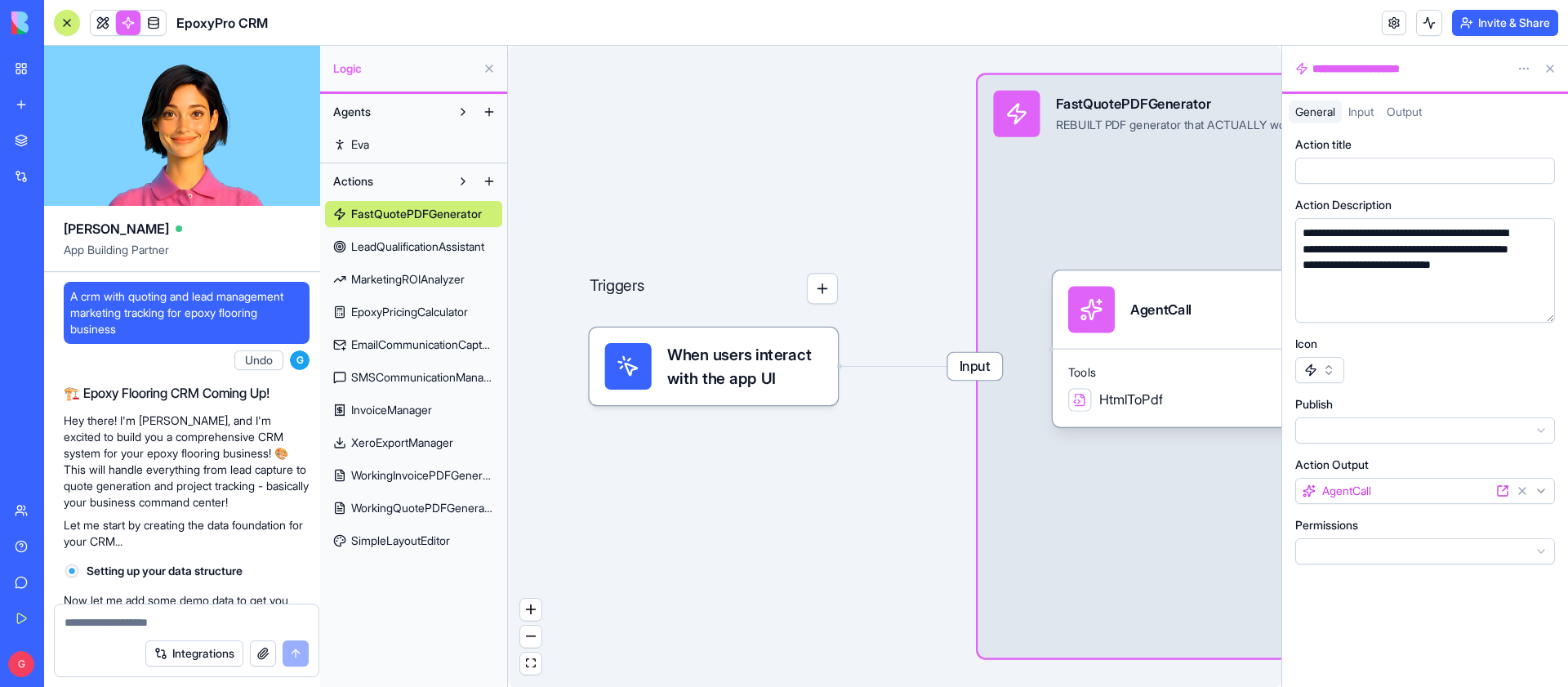
scroll to position [137970, 0]
